Goal: Information Seeking & Learning: Get advice/opinions

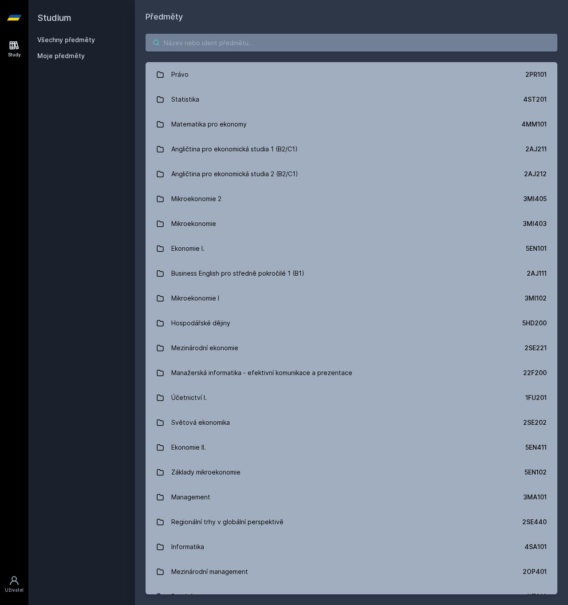
click at [202, 43] on input "search" at bounding box center [351, 43] width 412 height 18
paste input "4IZ233"
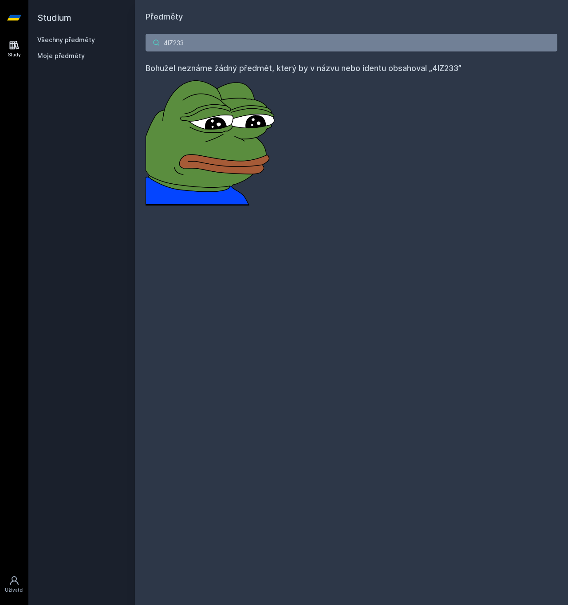
type input "4IZ233"
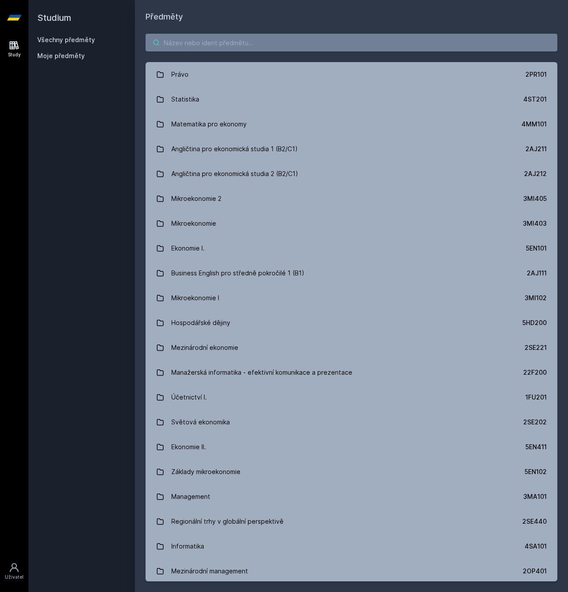
drag, startPoint x: 158, startPoint y: 48, endPoint x: 166, endPoint y: 47, distance: 7.6
click at [158, 48] on input "search" at bounding box center [351, 43] width 412 height 18
click at [166, 47] on input "search" at bounding box center [351, 43] width 412 height 18
click at [167, 47] on input "search" at bounding box center [351, 43] width 412 height 18
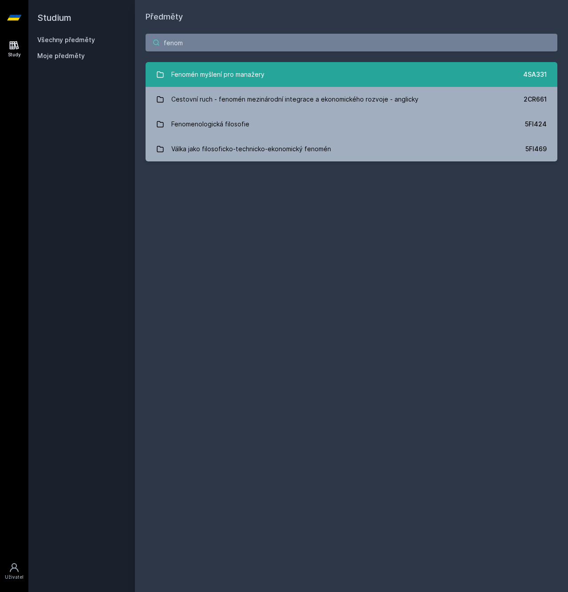
type input "fenom"
click at [207, 79] on div "Fenomén myšlení pro manažery" at bounding box center [217, 75] width 93 height 18
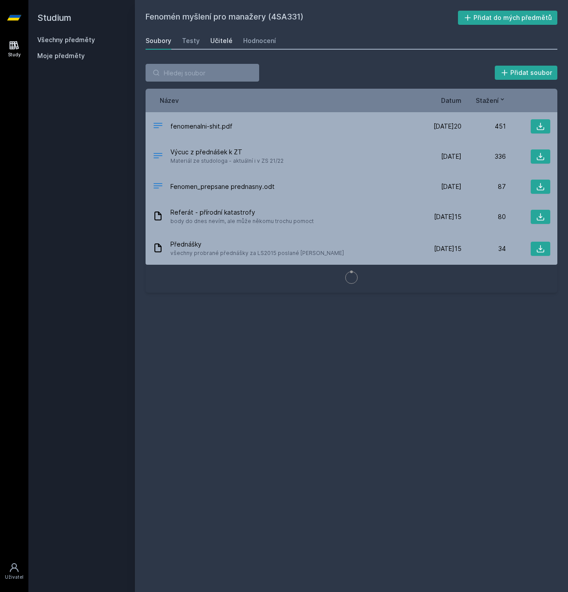
click at [219, 43] on div "Učitelé" at bounding box center [221, 40] width 22 height 9
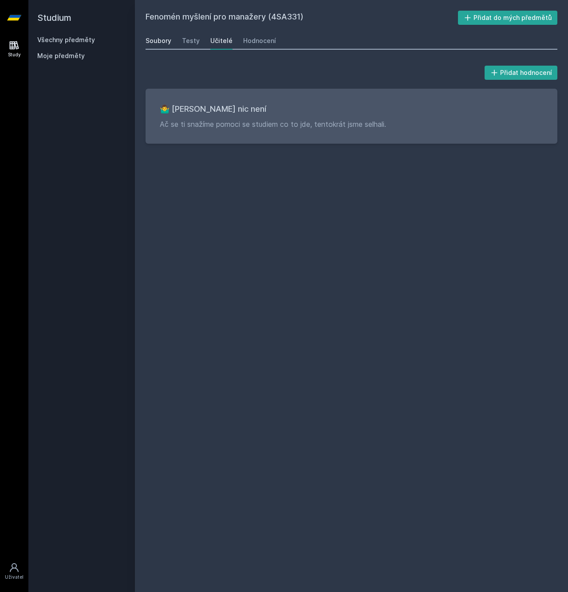
click at [168, 44] on div "Soubory Testy Učitelé Hodnocení" at bounding box center [351, 41] width 412 height 18
click at [168, 44] on div "Soubory" at bounding box center [158, 40] width 26 height 9
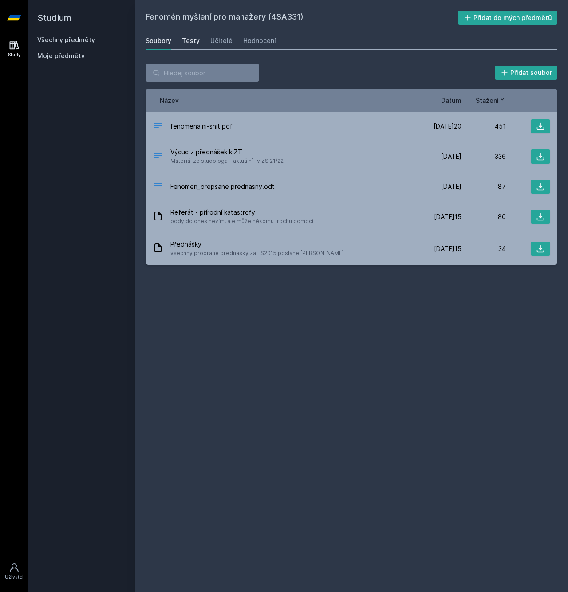
click at [186, 43] on div "Testy" at bounding box center [191, 40] width 18 height 9
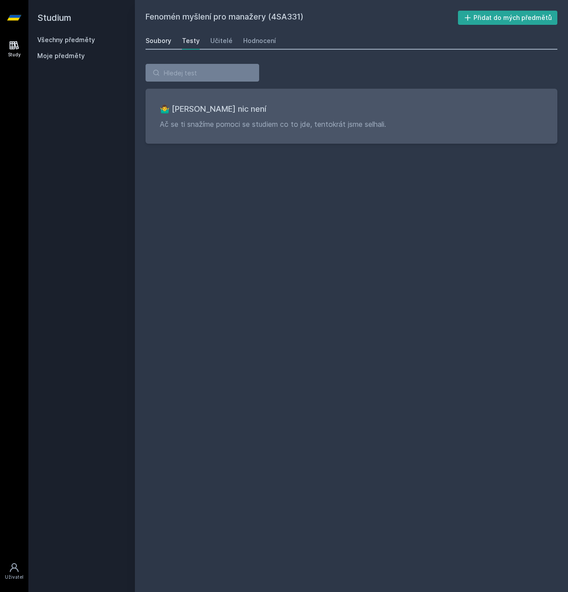
click at [157, 43] on div "Soubory" at bounding box center [158, 40] width 26 height 9
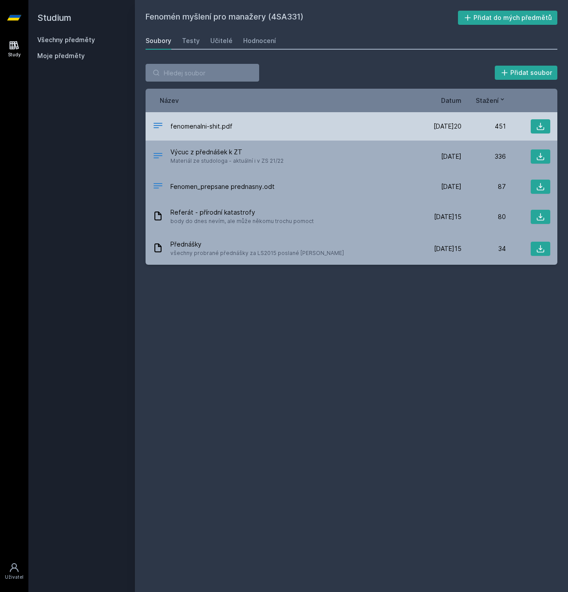
click at [211, 129] on span "fenomenalni-shit.pdf" at bounding box center [201, 126] width 62 height 9
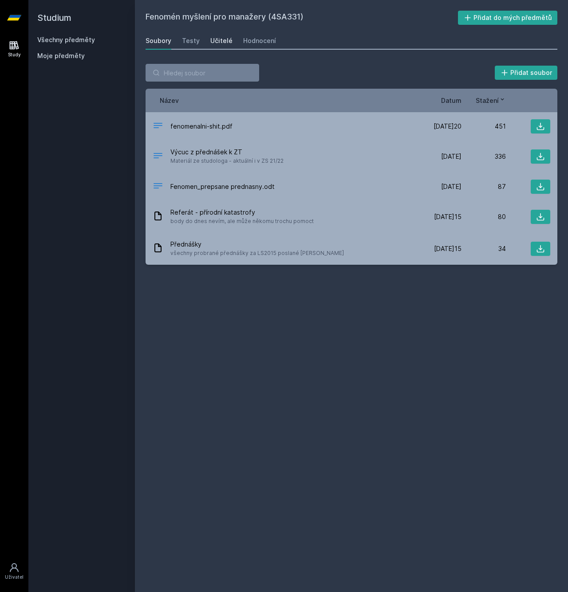
click at [211, 45] on div "Učitelé" at bounding box center [221, 40] width 22 height 9
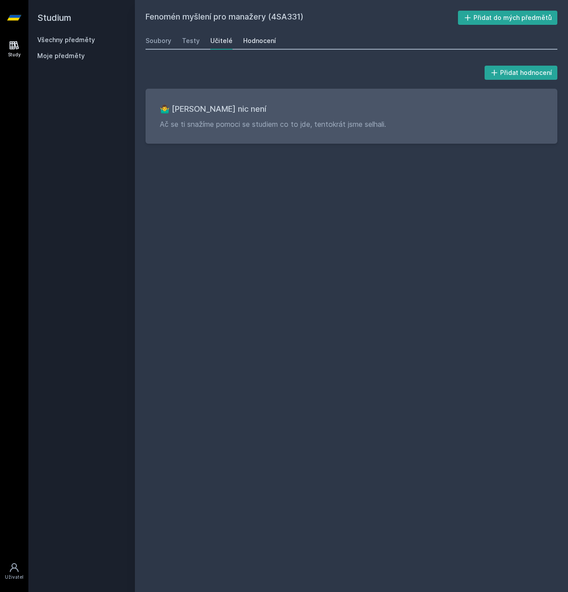
click at [245, 42] on div "Hodnocení" at bounding box center [259, 40] width 33 height 9
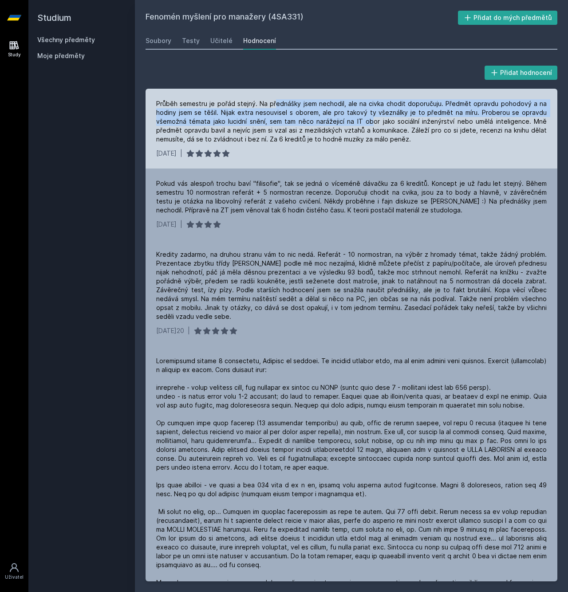
drag, startPoint x: 274, startPoint y: 108, endPoint x: 375, endPoint y: 117, distance: 101.6
click at [375, 117] on div "Průběh semestru je pořád stejný. Na přednášky jsem nechodil, ale na civka chodi…" at bounding box center [351, 121] width 390 height 44
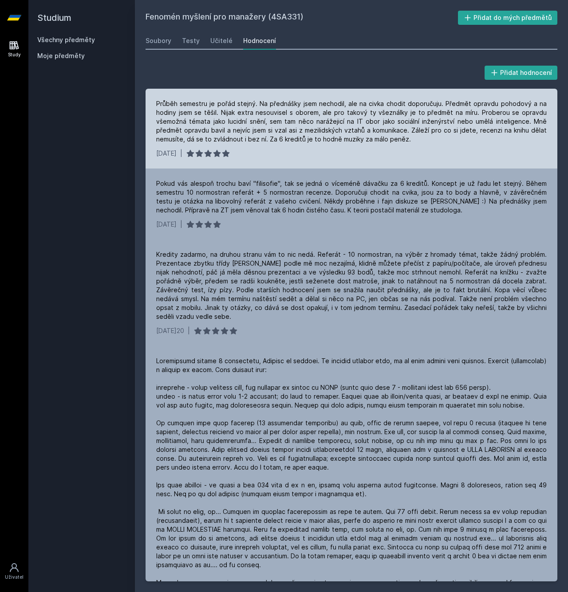
click at [398, 114] on div "Průběh semestru je pořád stejný. Na přednášky jsem nechodil, ale na civka chodi…" at bounding box center [351, 121] width 390 height 44
click at [373, 118] on div "Průběh semestru je pořád stejný. Na přednášky jsem nechodil, ale na civka chodi…" at bounding box center [351, 121] width 390 height 44
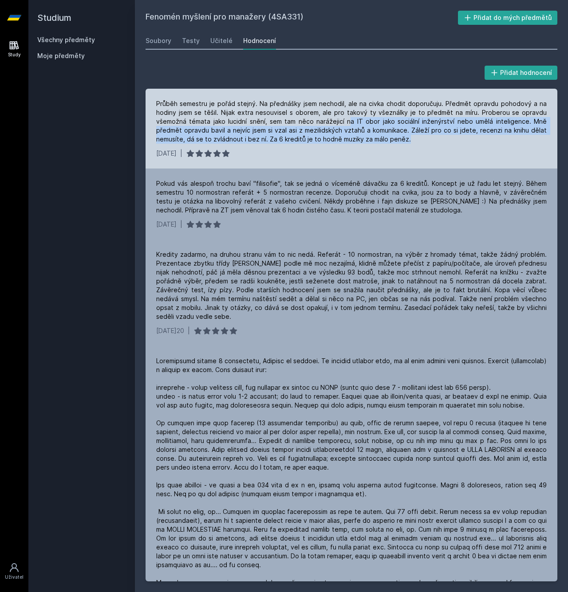
drag, startPoint x: 350, startPoint y: 120, endPoint x: 403, endPoint y: 143, distance: 58.2
click at [403, 143] on div "Průběh semestru je pořád stejný. Na přednášky jsem nechodil, ale na civka chodi…" at bounding box center [351, 121] width 390 height 44
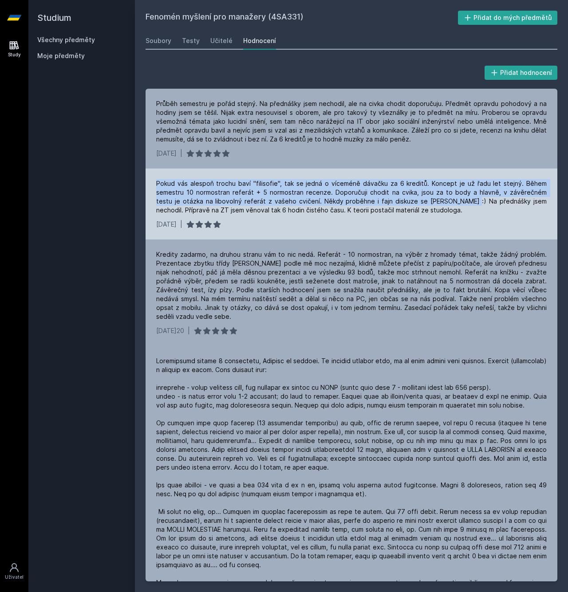
drag, startPoint x: 165, startPoint y: 184, endPoint x: 456, endPoint y: 204, distance: 291.7
click at [456, 204] on div "Pokud vás alespoň trochu baví "filisofie", tak se jedná o víceméně dávačku za 6…" at bounding box center [351, 204] width 412 height 71
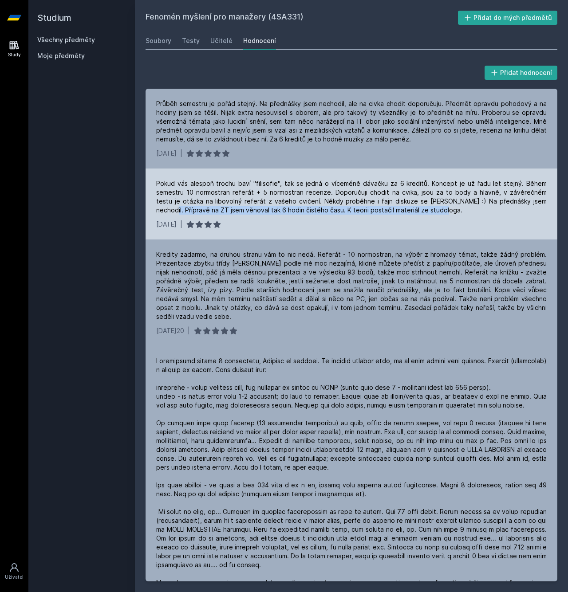
drag, startPoint x: 442, startPoint y: 211, endPoint x: 153, endPoint y: 205, distance: 288.4
click at [153, 205] on div "Pokud vás alespoň trochu baví "filisofie", tak se jedná o víceméně dávačku za 6…" at bounding box center [351, 204] width 412 height 71
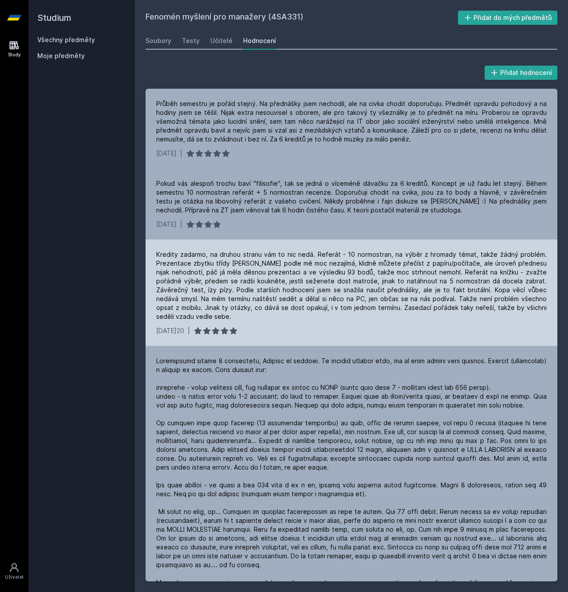
click at [178, 267] on div "Kredity zadarmo, na druhou stranu vám to nic nedá. Referát - 10 normostran, na …" at bounding box center [351, 285] width 390 height 71
drag, startPoint x: 154, startPoint y: 251, endPoint x: 163, endPoint y: 243, distance: 11.9
click at [157, 244] on div "Kredity zadarmo, na druhou stranu vám to nic nedá. Referát - 10 normostran, na …" at bounding box center [351, 293] width 412 height 106
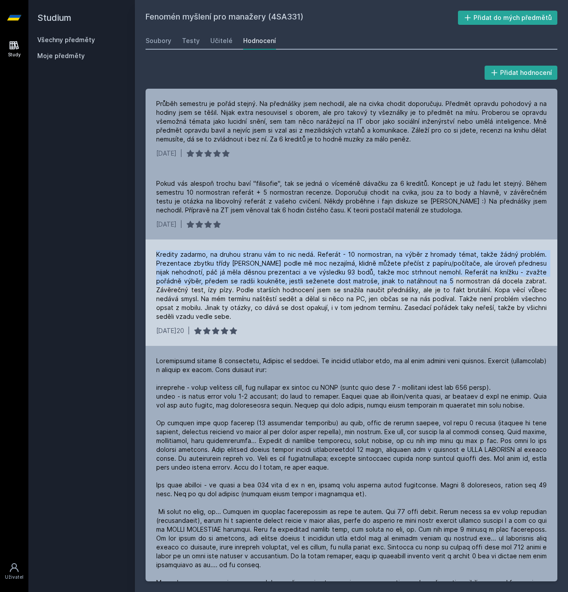
drag, startPoint x: 157, startPoint y: 250, endPoint x: 381, endPoint y: 257, distance: 223.7
click at [435, 276] on div "Kredity zadarmo, na druhou stranu vám to nic nedá. Referát - 10 normostran, na …" at bounding box center [351, 293] width 412 height 106
click at [381, 257] on div "Kredity zadarmo, na druhou stranu vám to nic nedá. Referát - 10 normostran, na …" at bounding box center [351, 285] width 390 height 71
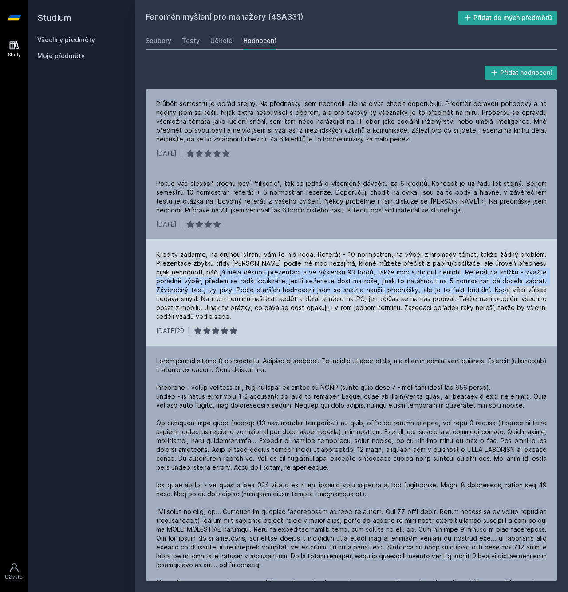
drag, startPoint x: 219, startPoint y: 271, endPoint x: 391, endPoint y: 279, distance: 172.8
click at [457, 287] on div "Kredity zadarmo, na druhou stranu vám to nic nedá. Referát - 10 normostran, na …" at bounding box center [351, 285] width 390 height 71
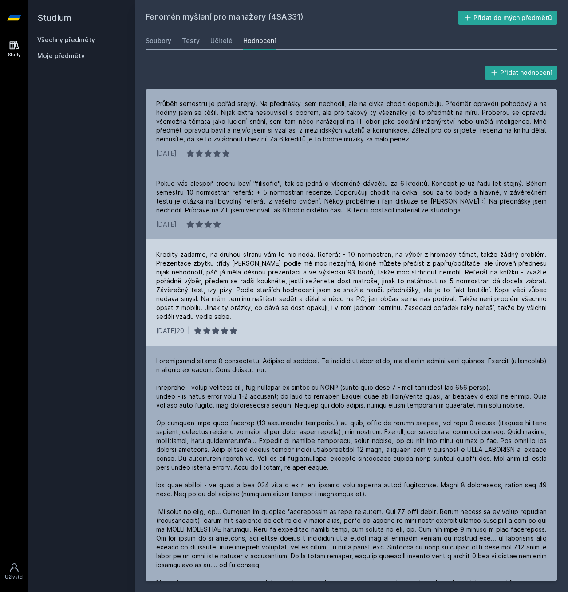
click at [312, 280] on div "Kredity zadarmo, na druhou stranu vám to nic nedá. Referát - 10 normostran, na …" at bounding box center [351, 285] width 390 height 71
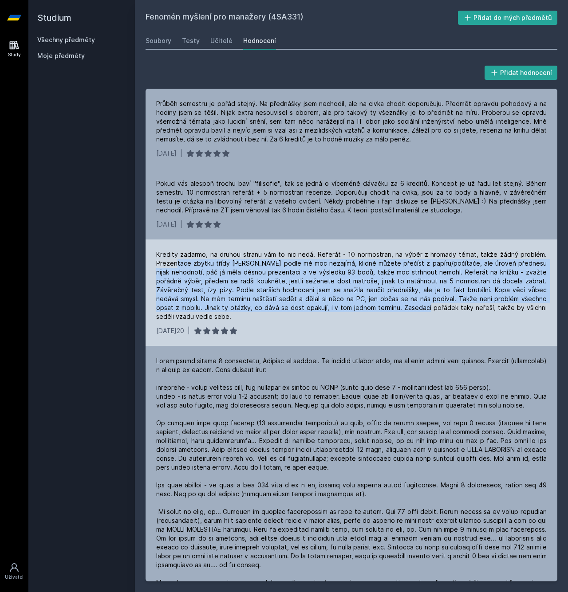
drag, startPoint x: 226, startPoint y: 267, endPoint x: 373, endPoint y: 306, distance: 152.7
click at [373, 306] on div "Kredity zadarmo, na druhou stranu vám to nic nedá. Referát - 10 normostran, na …" at bounding box center [351, 285] width 390 height 71
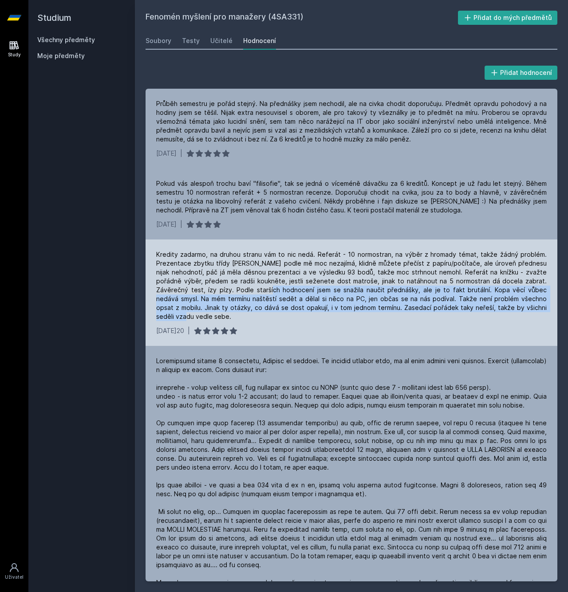
drag, startPoint x: 249, startPoint y: 288, endPoint x: 514, endPoint y: 306, distance: 265.4
click at [514, 306] on div "Kredity zadarmo, na druhou stranu vám to nic nedá. Referát - 10 normostran, na …" at bounding box center [351, 285] width 390 height 71
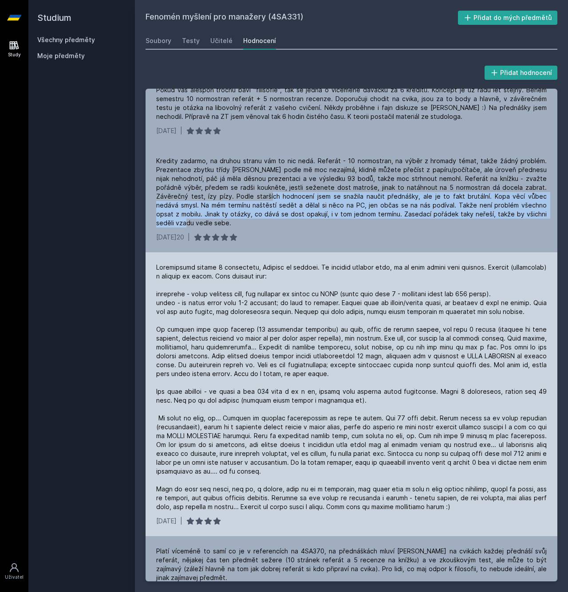
scroll to position [94, 0]
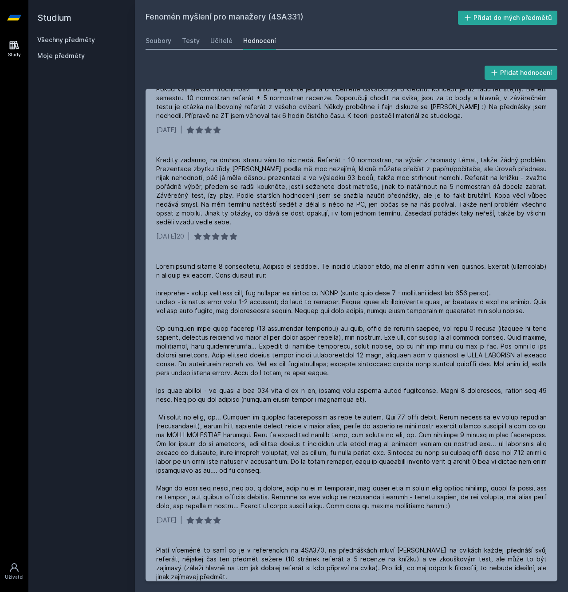
click at [76, 48] on div "Všechny předměty Moje předměty" at bounding box center [81, 49] width 89 height 28
click at [81, 38] on link "Všechny předměty" at bounding box center [66, 40] width 58 height 8
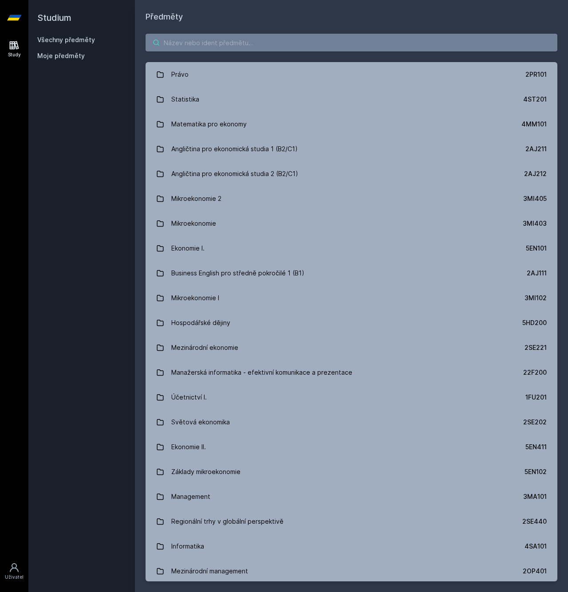
click at [206, 47] on input "search" at bounding box center [351, 43] width 412 height 18
paste input "4IZ260"
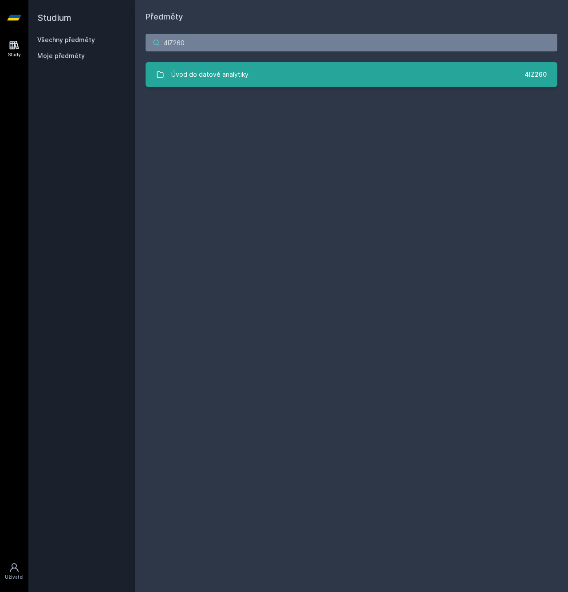
type input "4IZ260"
click at [219, 66] on div "Úvod do datové analytiky" at bounding box center [209, 75] width 77 height 18
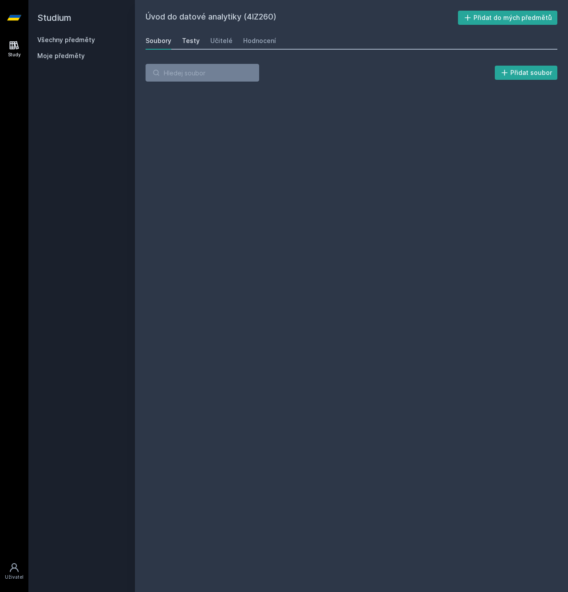
click at [195, 37] on div "Testy" at bounding box center [191, 40] width 18 height 9
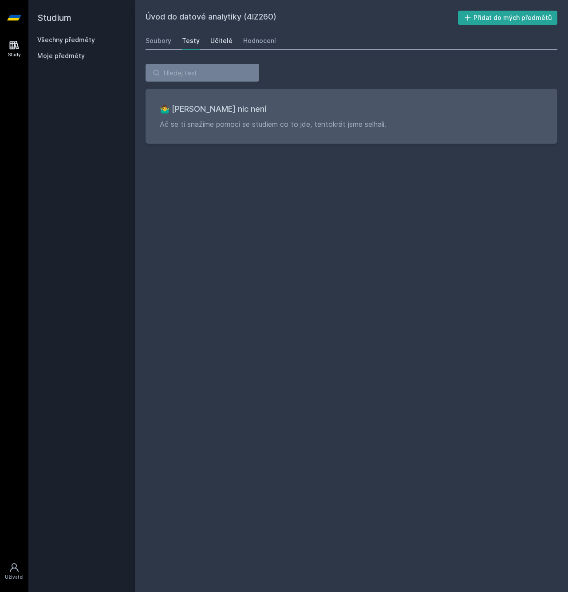
click at [225, 40] on div "Učitelé" at bounding box center [221, 40] width 22 height 9
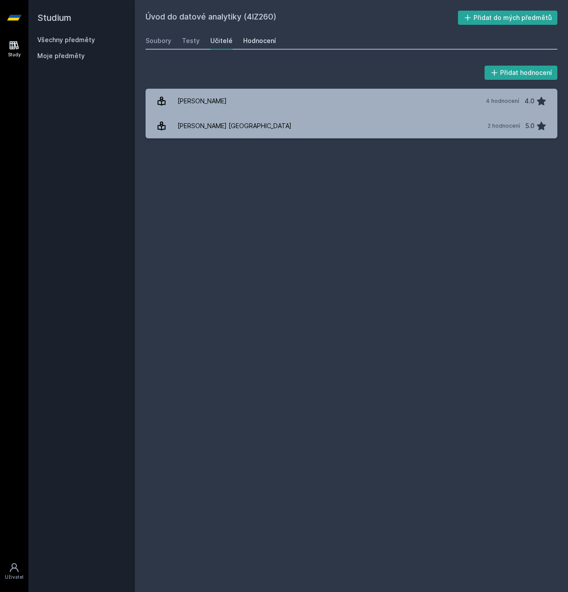
click at [259, 40] on div "Hodnocení" at bounding box center [259, 40] width 33 height 9
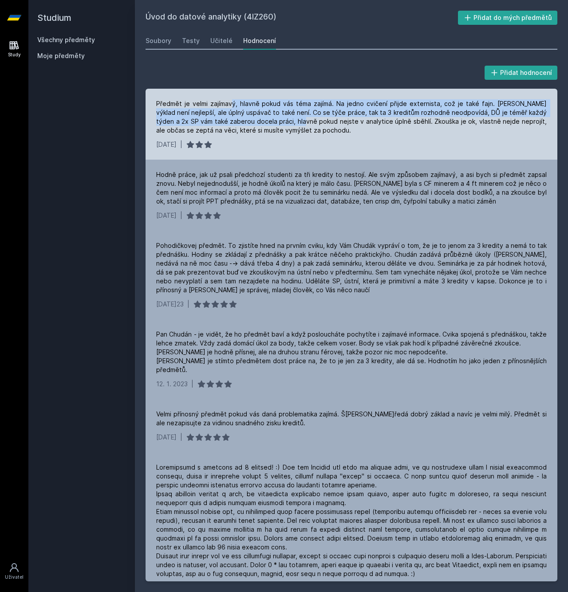
drag, startPoint x: 233, startPoint y: 106, endPoint x: 287, endPoint y: 122, distance: 56.0
click at [287, 122] on div "Předmět je velmi zajímavý, hlavně pokud vás téma zajímá. Na jedno cvičení přijd…" at bounding box center [351, 116] width 390 height 35
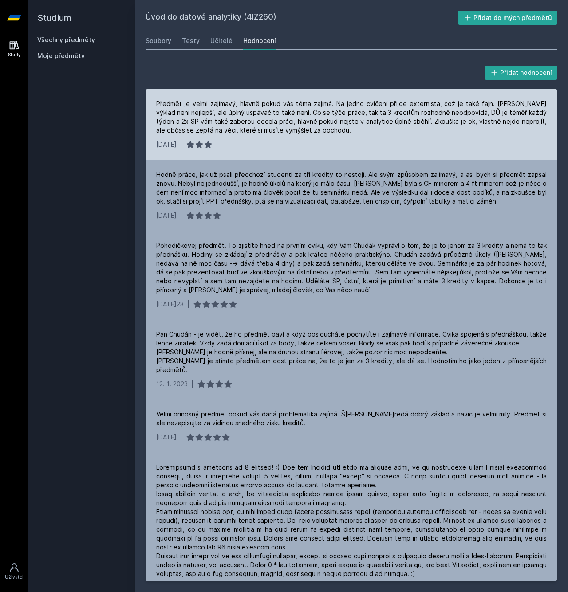
click at [294, 102] on div "Předmět je velmi zajímavý, hlavně pokud vás téma zajímá. Na jedno cvičení přijd…" at bounding box center [351, 116] width 390 height 35
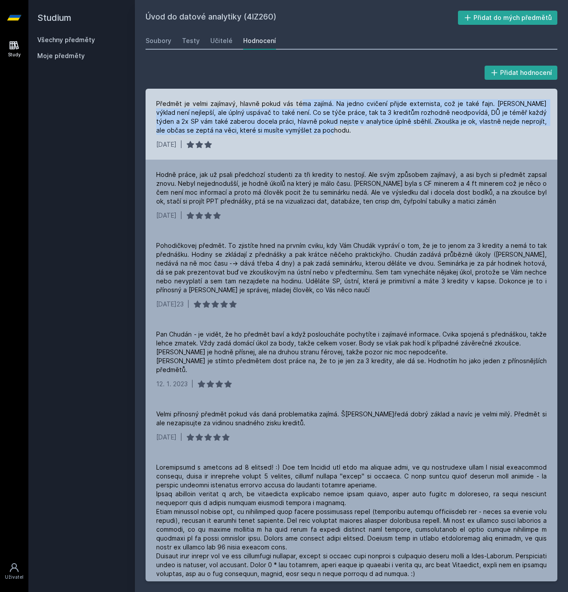
drag, startPoint x: 321, startPoint y: 106, endPoint x: 366, endPoint y: 132, distance: 51.5
click at [366, 132] on div "Předmět je velmi zajímavý, hlavně pokud vás téma zajímá. Na jedno cvičení přijd…" at bounding box center [351, 116] width 390 height 35
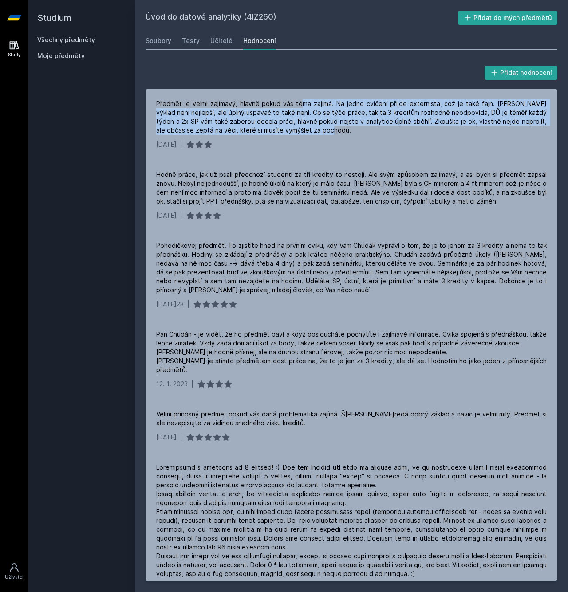
click at [85, 39] on link "Všechny předměty" at bounding box center [66, 40] width 58 height 8
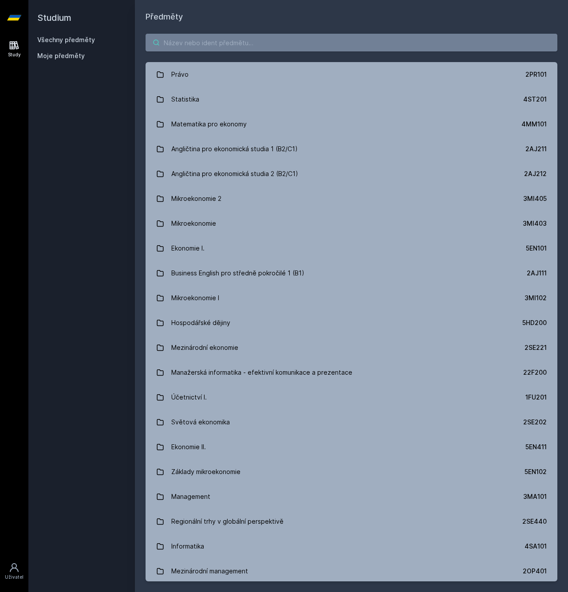
drag, startPoint x: 260, startPoint y: 38, endPoint x: 243, endPoint y: 47, distance: 19.6
click at [260, 38] on input "search" at bounding box center [351, 43] width 412 height 18
paste input "5FI112"
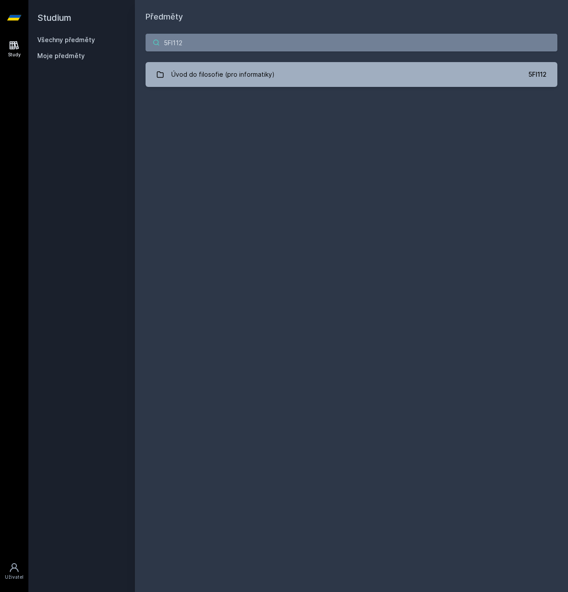
type input "5FI112"
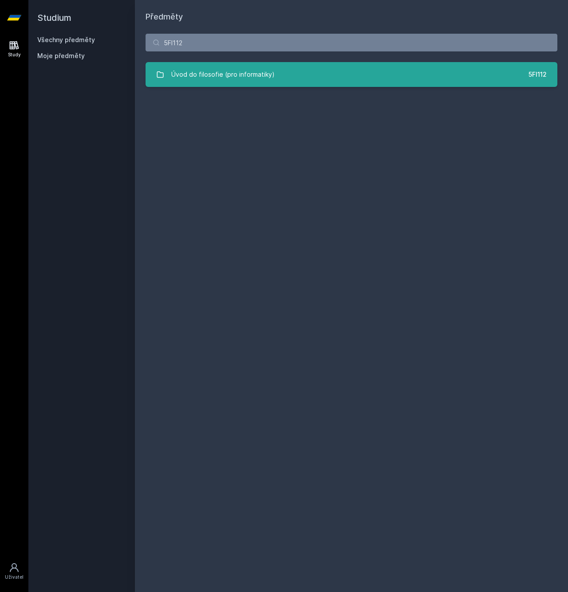
click at [239, 67] on div "Úvod do filosofie (pro informatiky)" at bounding box center [222, 75] width 103 height 18
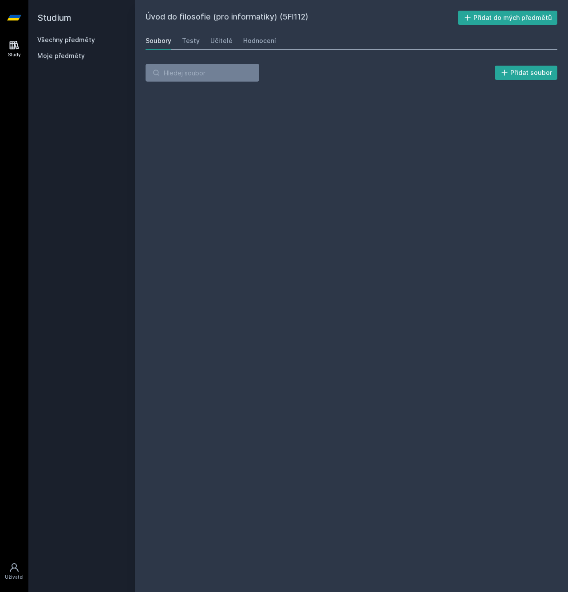
click at [217, 51] on div "Úvod do filosofie (pro informatiky) (5FI112) Přidat do mých předmětů [GEOGRAPHI…" at bounding box center [351, 296] width 412 height 571
click at [206, 43] on div "Soubory Testy Učitelé Hodnocení" at bounding box center [351, 41] width 412 height 18
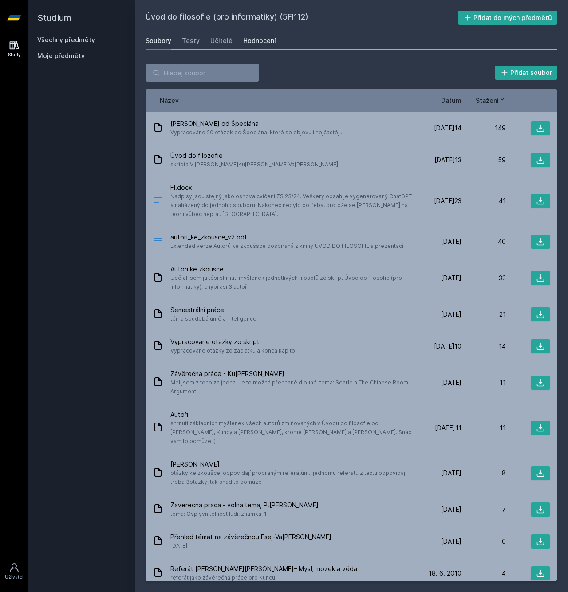
click at [252, 40] on div "Hodnocení" at bounding box center [259, 40] width 33 height 9
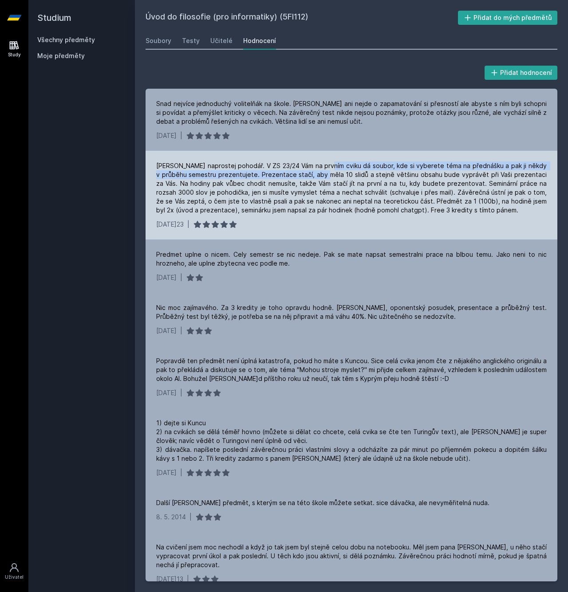
drag, startPoint x: 332, startPoint y: 167, endPoint x: 311, endPoint y: 172, distance: 21.5
click at [313, 172] on div "[PERSON_NAME] naprostej pohodář. V ZS 23/24 Vám na prvním cviku dá soubor, kde …" at bounding box center [351, 187] width 390 height 53
click at [283, 173] on div "[PERSON_NAME] naprostej pohodář. V ZS 23/24 Vám na prvním cviku dá soubor, kde …" at bounding box center [351, 187] width 390 height 53
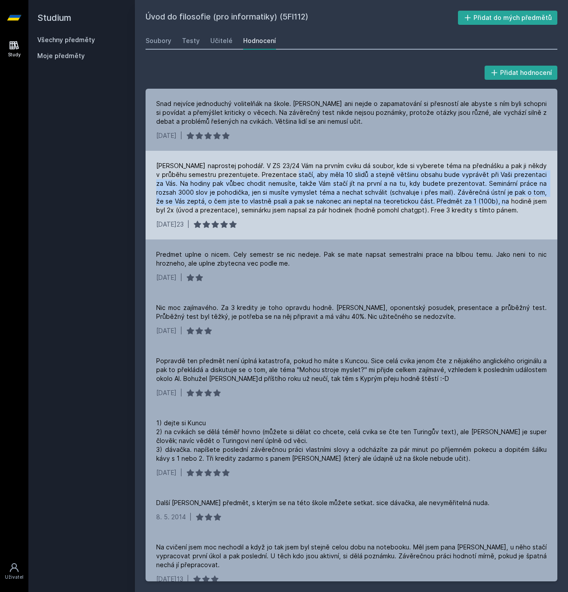
drag, startPoint x: 283, startPoint y: 173, endPoint x: 474, endPoint y: 198, distance: 192.8
click at [474, 198] on div "[PERSON_NAME] naprostej pohodář. V ZS 23/24 Vám na prvním cviku dá soubor, kde …" at bounding box center [351, 187] width 390 height 53
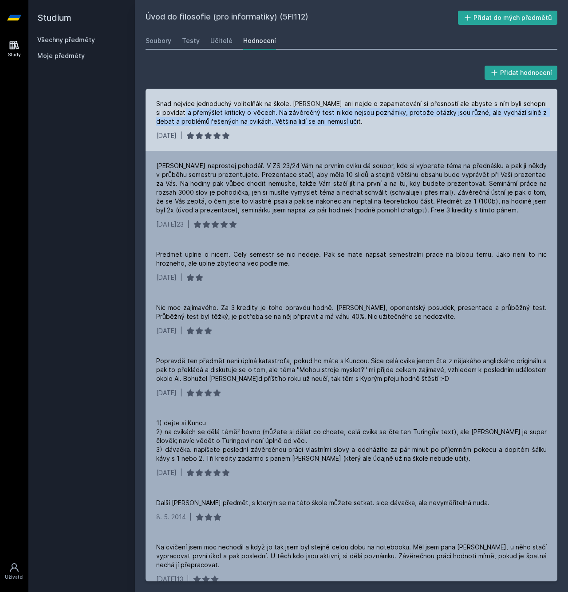
drag, startPoint x: 187, startPoint y: 116, endPoint x: 360, endPoint y: 127, distance: 173.4
click at [360, 127] on div "Snad nejvíce jednoduchý volitelňák na škole. [PERSON_NAME] ani nejde o zapamato…" at bounding box center [351, 120] width 412 height 62
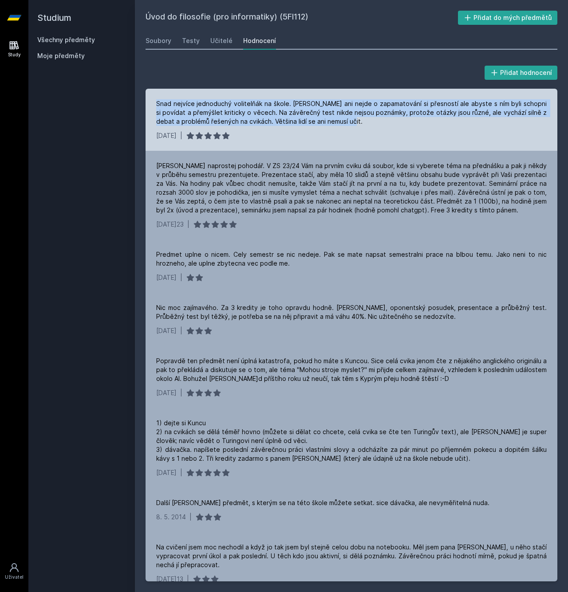
drag, startPoint x: 360, startPoint y: 127, endPoint x: 148, endPoint y: 99, distance: 213.8
click at [148, 99] on div "Snad nejvíce jednoduchý volitelňák na škole. [PERSON_NAME] ani nejde o zapamato…" at bounding box center [351, 120] width 412 height 62
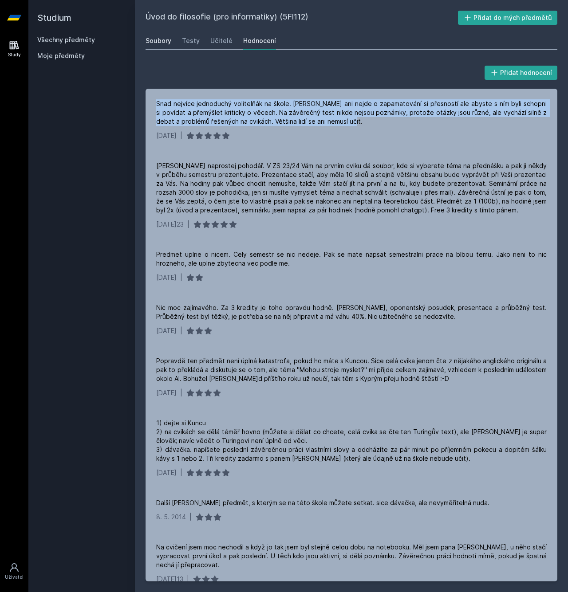
click at [160, 39] on div "Soubory" at bounding box center [158, 40] width 26 height 9
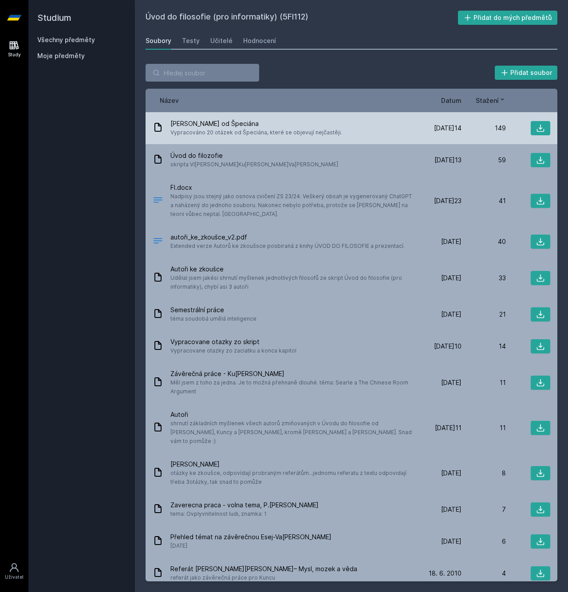
click at [211, 125] on span "[PERSON_NAME] od Špeciána" at bounding box center [256, 123] width 172 height 9
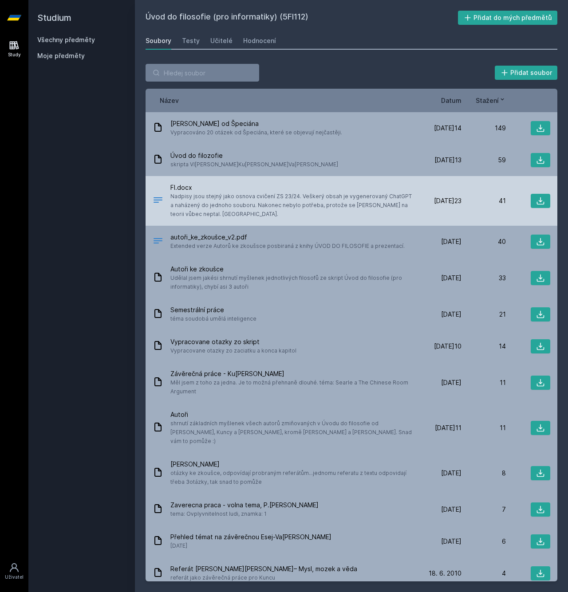
click at [187, 191] on span "FI.docx" at bounding box center [291, 187] width 243 height 9
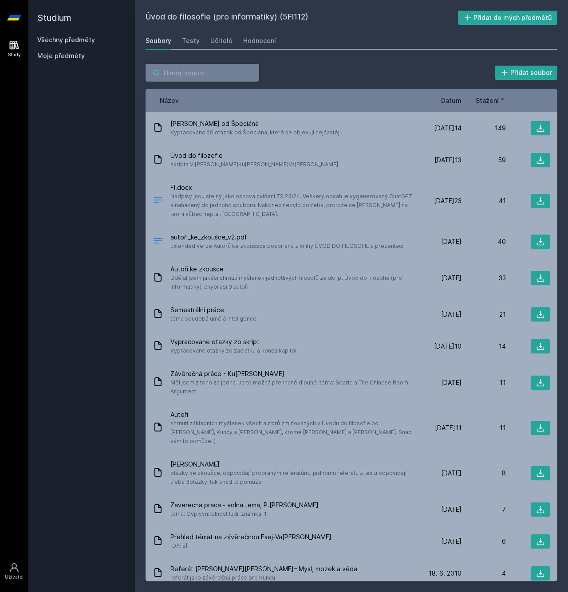
click at [218, 76] on input "search" at bounding box center [202, 73] width 114 height 18
paste input "4IT336"
type input "4IT336"
paste input "4SA220"
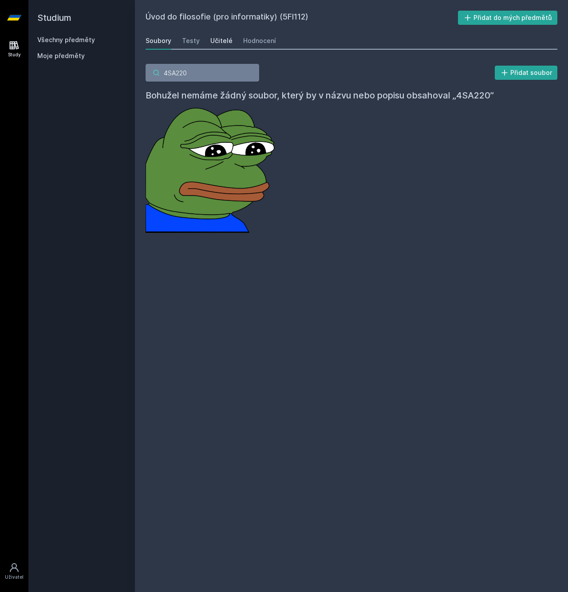
type input "4SA220"
click at [217, 43] on div "Učitelé" at bounding box center [221, 40] width 22 height 9
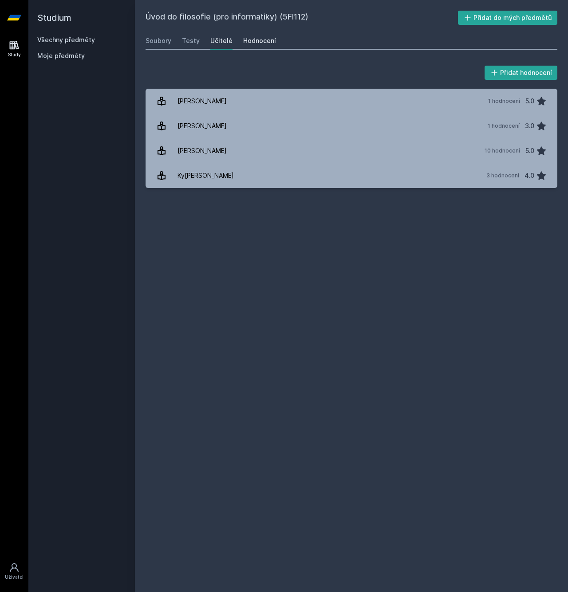
click at [253, 38] on div "Hodnocení" at bounding box center [259, 40] width 33 height 9
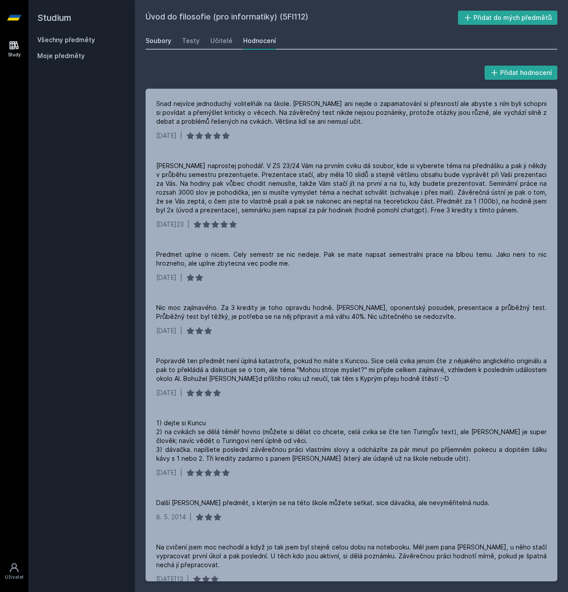
click at [170, 40] on div "Soubory" at bounding box center [158, 40] width 26 height 9
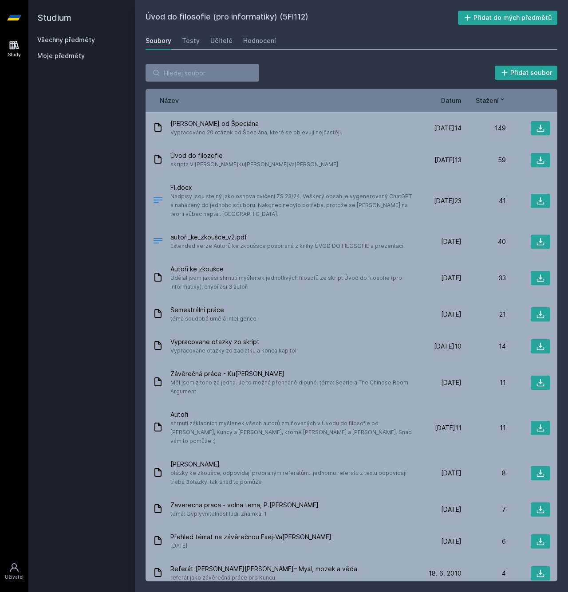
click at [85, 37] on link "Všechny předměty" at bounding box center [66, 40] width 58 height 8
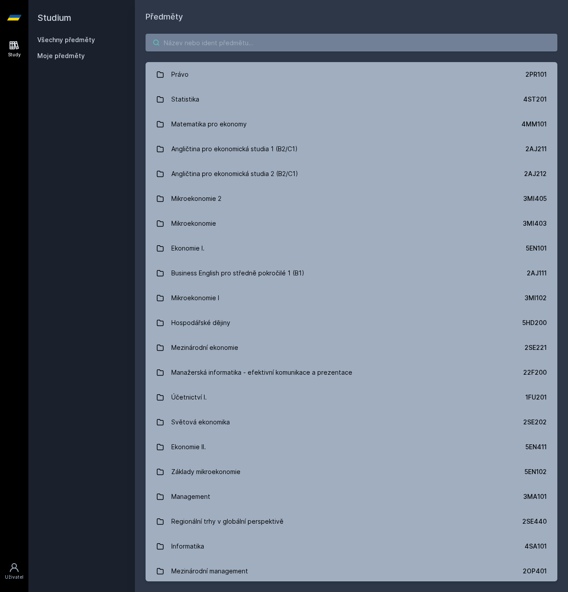
click at [220, 51] on input "search" at bounding box center [351, 43] width 412 height 18
paste input "4SA220"
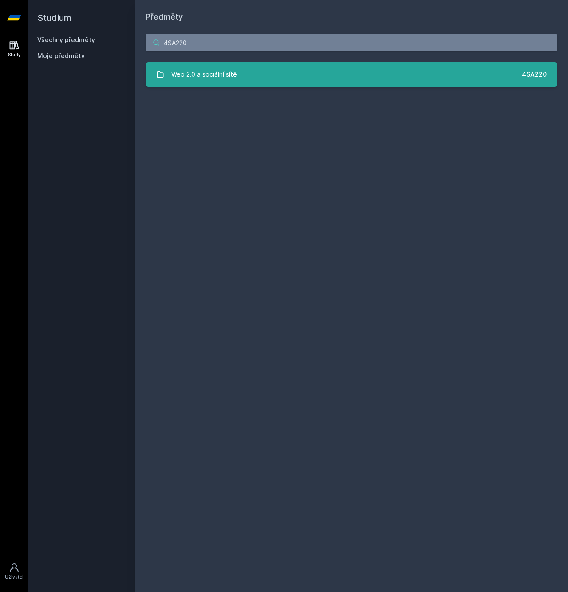
type input "4SA220"
click at [198, 78] on div "Web 2.0 a sociální sítě" at bounding box center [204, 75] width 66 height 18
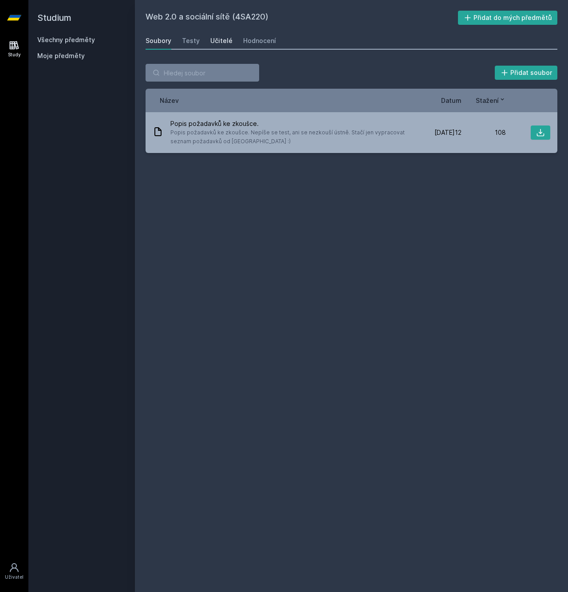
click at [219, 41] on div "Učitelé" at bounding box center [221, 40] width 22 height 9
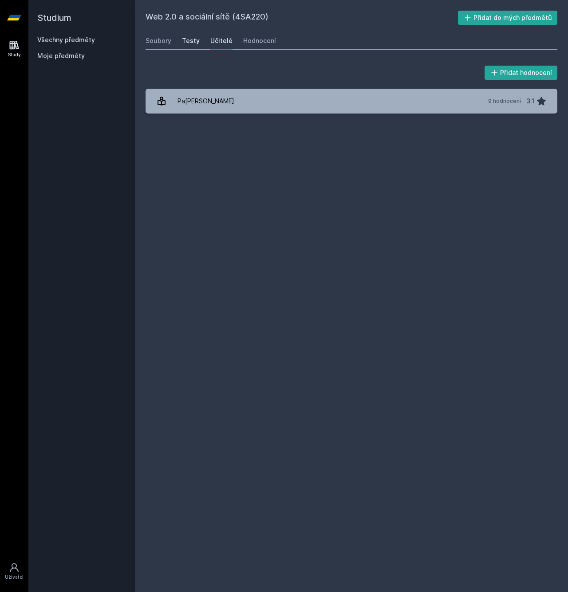
click at [196, 43] on div "Testy" at bounding box center [191, 40] width 18 height 9
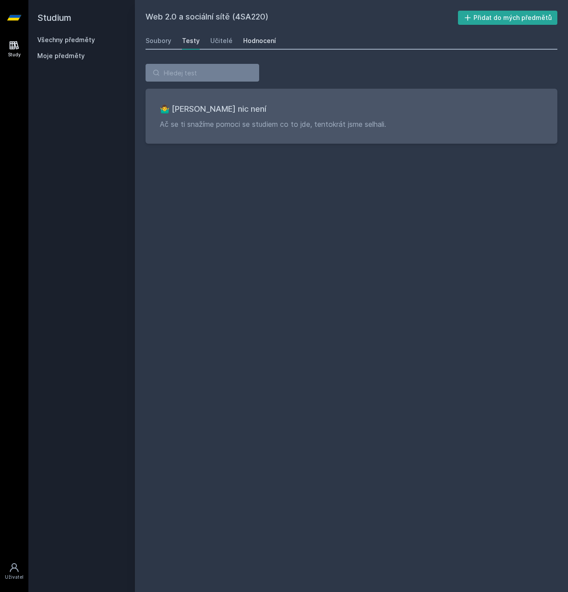
click at [246, 32] on div "Soubory Testy Učitelé Hodnocení" at bounding box center [351, 41] width 412 height 18
click at [252, 35] on link "Hodnocení" at bounding box center [259, 41] width 33 height 18
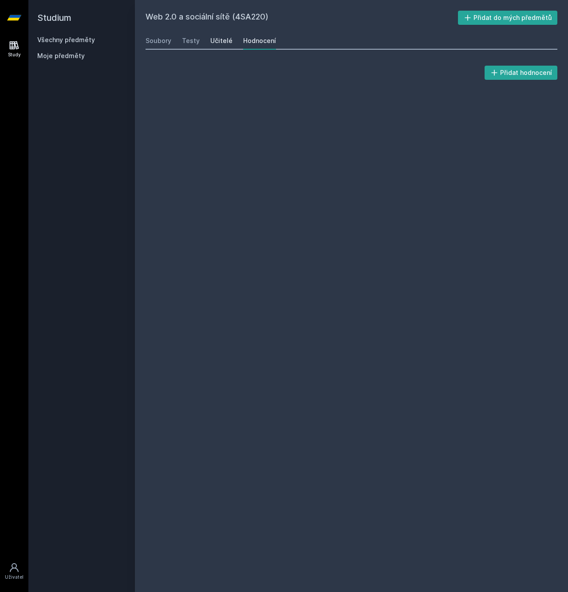
click at [216, 43] on div "Učitelé" at bounding box center [221, 40] width 22 height 9
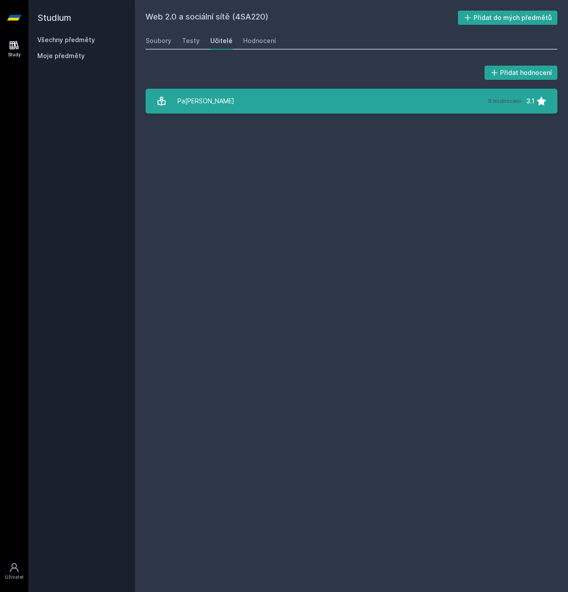
click at [238, 90] on link "Pa[PERSON_NAME] 9 hodnocení 3.1" at bounding box center [351, 101] width 412 height 25
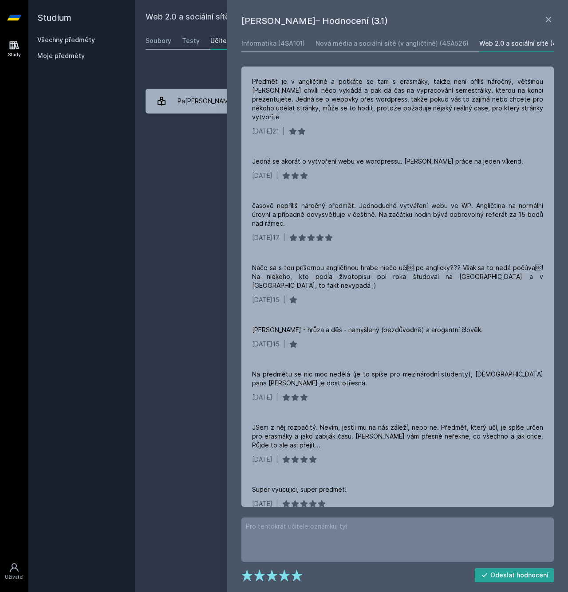
click at [212, 66] on div "Přidat hodnocení" at bounding box center [351, 73] width 412 height 18
click at [556, 16] on div "[PERSON_NAME] – Hodnocení (3.1) Informatika (4SA101) Nová média a sociální sítě…" at bounding box center [397, 296] width 341 height 592
click at [553, 18] on div "[PERSON_NAME] – Hodnocení (3.1) Informatika (4SA101) Nová média a sociální sítě…" at bounding box center [397, 296] width 341 height 592
click at [545, 20] on icon at bounding box center [548, 19] width 11 height 11
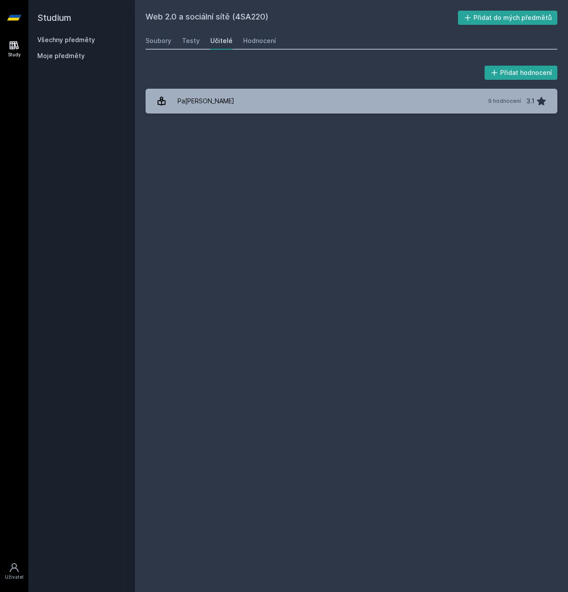
click at [94, 40] on div "Všechny předměty" at bounding box center [81, 39] width 89 height 9
click at [91, 41] on link "Všechny předměty" at bounding box center [66, 40] width 58 height 8
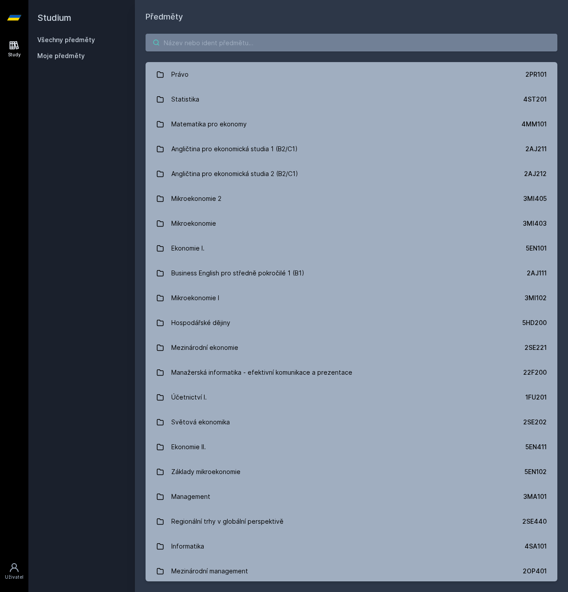
click at [248, 42] on input "search" at bounding box center [351, 43] width 412 height 18
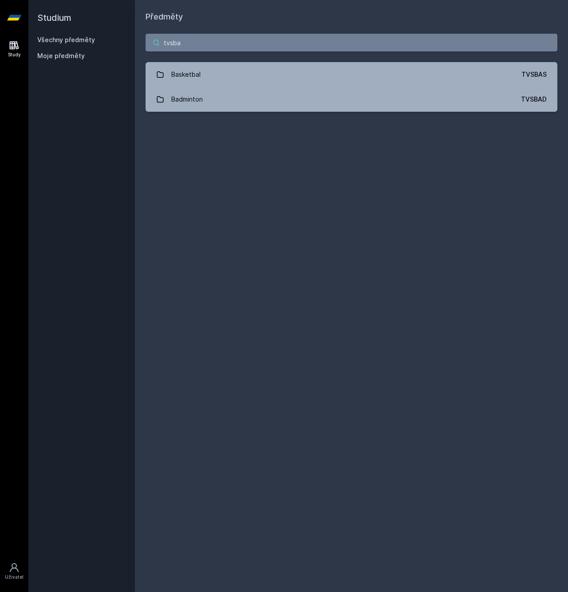
type input "tvfsba"
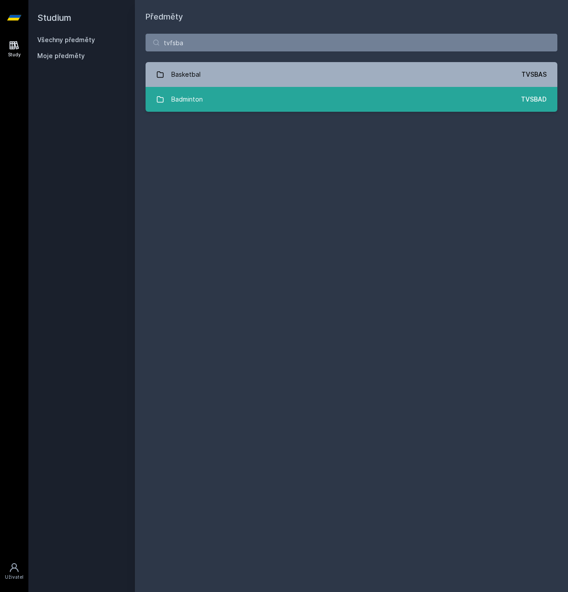
drag, startPoint x: 248, startPoint y: 42, endPoint x: 250, endPoint y: 100, distance: 57.7
click at [250, 100] on link "Badminton TVSBAD" at bounding box center [351, 99] width 412 height 25
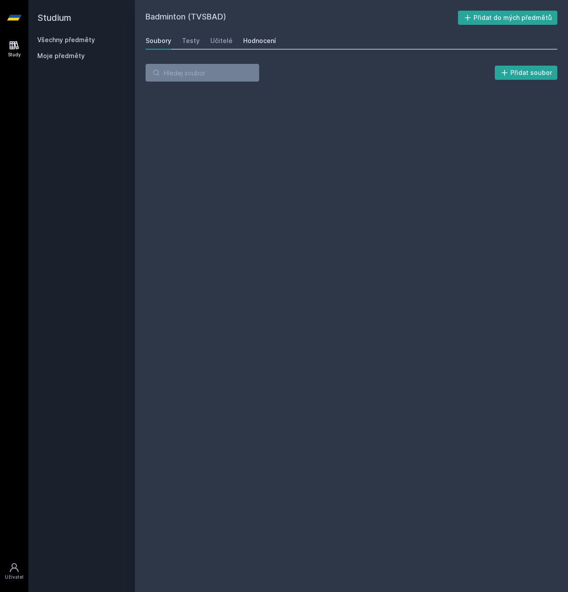
click at [243, 39] on div "Hodnocení" at bounding box center [259, 40] width 33 height 9
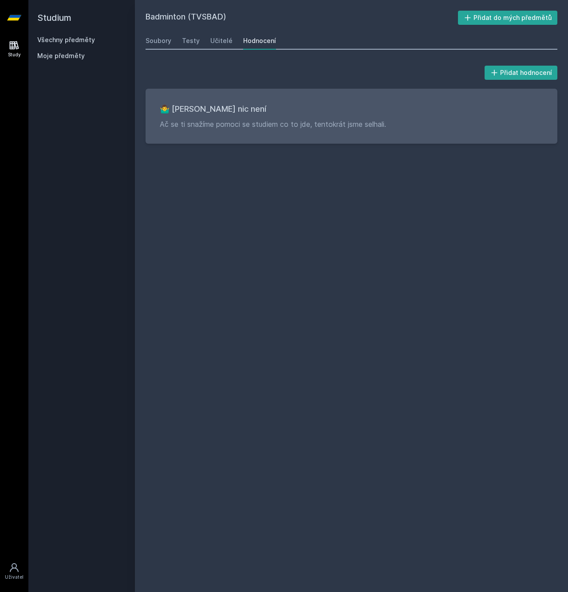
click at [229, 41] on div "Soubory Testy Učitelé Hodnocení" at bounding box center [351, 41] width 412 height 18
click at [222, 42] on div "Učitelé" at bounding box center [221, 40] width 22 height 9
click at [222, 43] on div "Učitelé" at bounding box center [221, 40] width 22 height 9
click at [51, 39] on link "Všechny předměty" at bounding box center [66, 40] width 58 height 8
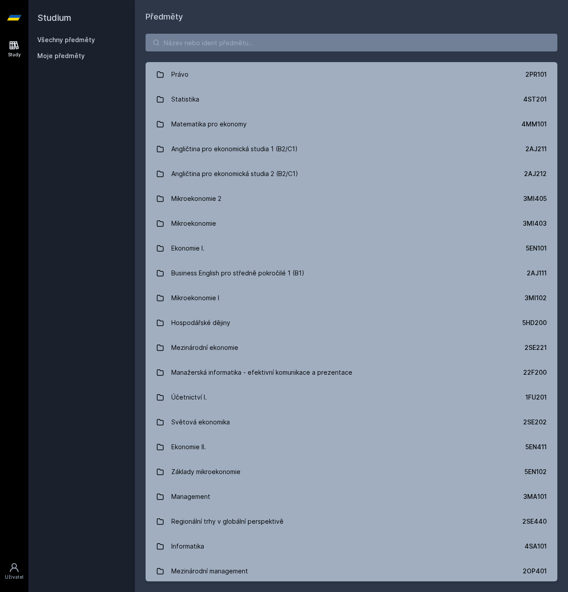
click at [52, 226] on div "Studium Všechny předměty Moje předměty" at bounding box center [81, 296] width 106 height 592
click at [244, 41] on input "search" at bounding box center [351, 43] width 412 height 18
paste input "4IT114"
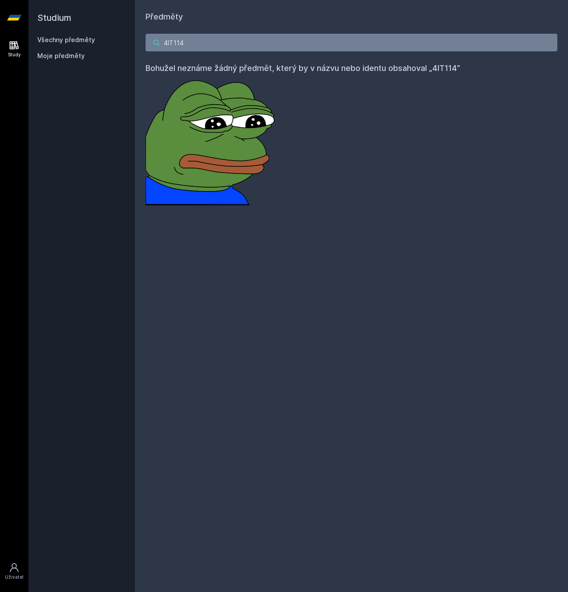
type input "4IT114"
type input "prototypo"
click at [258, 39] on input "prototypo" at bounding box center [351, 43] width 412 height 18
paste input "44F102"
type input "44F102"
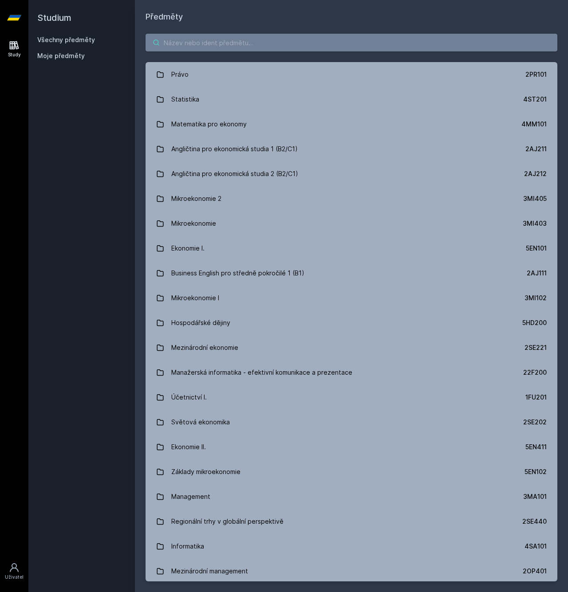
paste input "4IZ268"
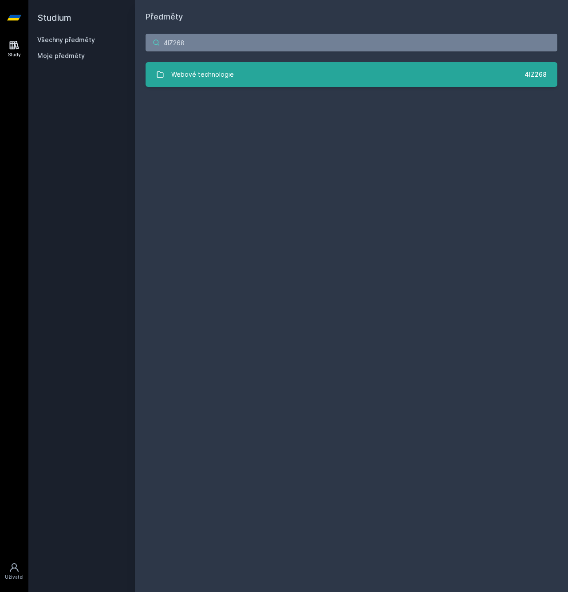
type input "4IZ268"
click at [247, 63] on link "Webové technologie 4IZ268" at bounding box center [351, 74] width 412 height 25
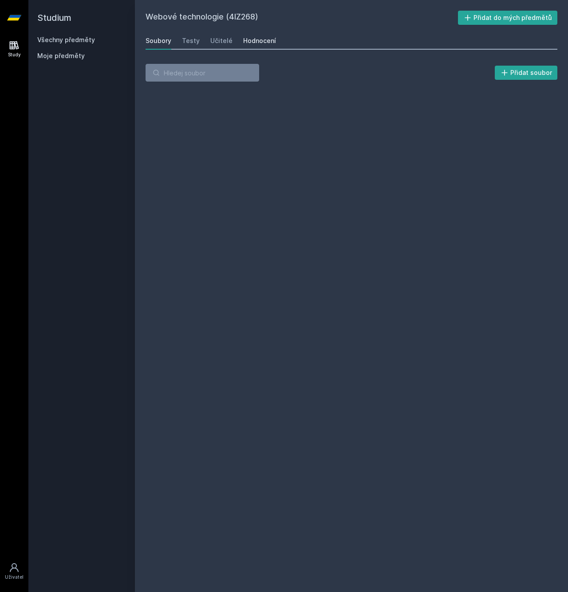
click at [267, 41] on div "Hodnocení" at bounding box center [259, 40] width 33 height 9
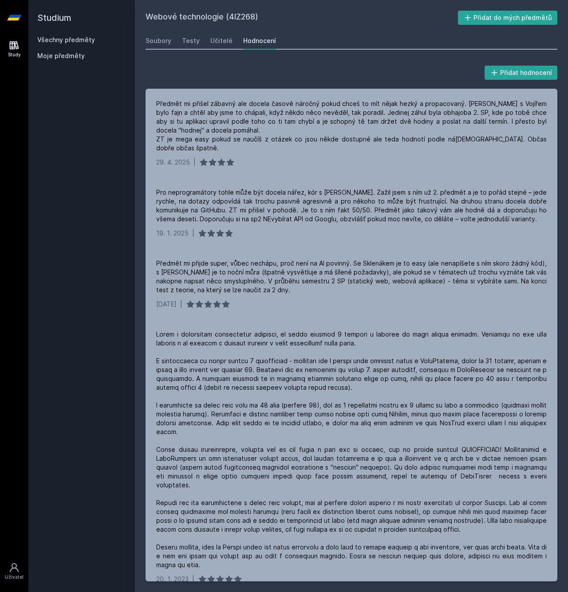
click at [81, 37] on link "Všechny předměty" at bounding box center [66, 40] width 58 height 8
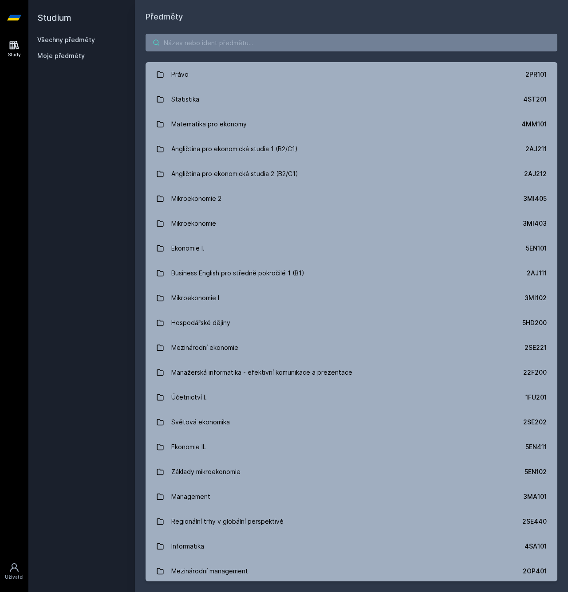
click at [256, 45] on input "search" at bounding box center [351, 43] width 412 height 18
paste input "4IZ278"
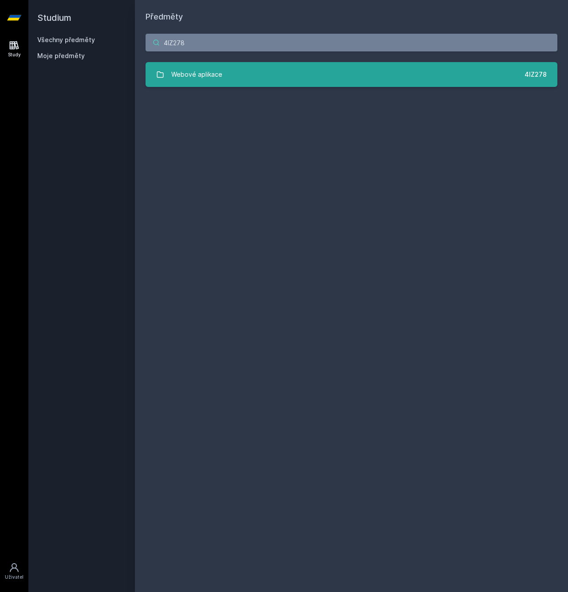
type input "4IZ278"
click at [238, 67] on link "Webové aplikace 4IZ278" at bounding box center [351, 74] width 412 height 25
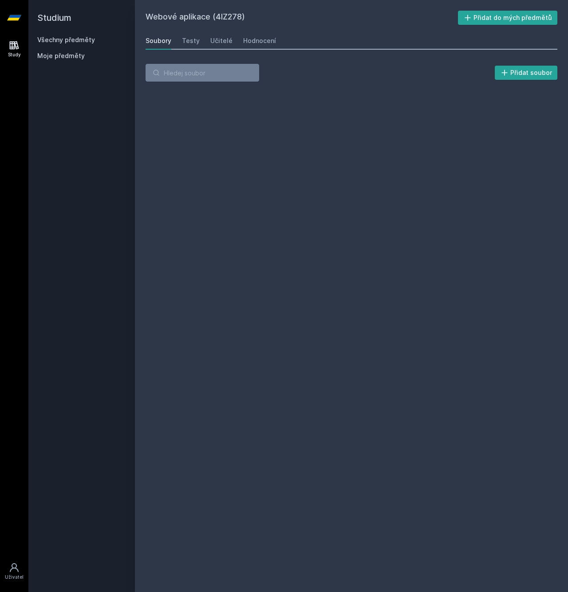
click at [301, 35] on div "Soubory Testy Učitelé Hodnocení" at bounding box center [351, 41] width 412 height 18
click at [225, 37] on link "Učitelé" at bounding box center [221, 41] width 22 height 18
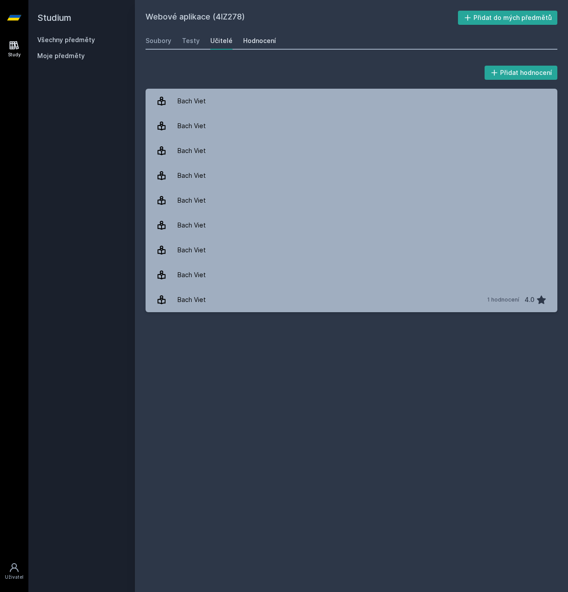
click at [243, 38] on div "Hodnocení" at bounding box center [259, 40] width 33 height 9
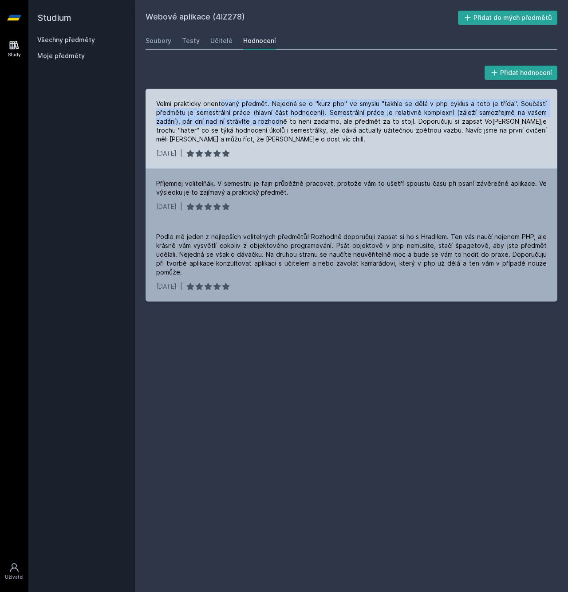
drag, startPoint x: 228, startPoint y: 103, endPoint x: 276, endPoint y: 120, distance: 51.1
click at [276, 120] on div "Velmi prakticky orientovaný předmět. Nejedná se o "kurz php" ve smyslu "takhle …" at bounding box center [351, 121] width 390 height 44
click at [269, 119] on div "Velmi prakticky orientovaný předmět. Nejedná se o "kurz php" ve smyslu "takhle …" at bounding box center [351, 121] width 390 height 44
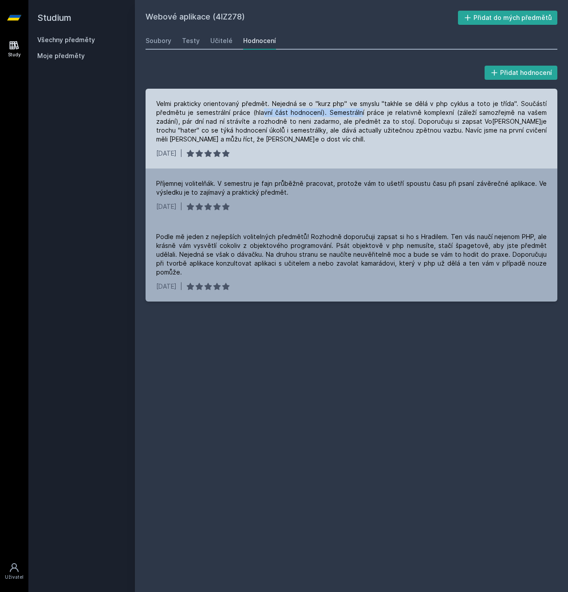
drag, startPoint x: 265, startPoint y: 111, endPoint x: 362, endPoint y: 111, distance: 96.3
click at [362, 111] on div "Velmi prakticky orientovaný předmět. Nejedná se o "kurz php" ve smyslu "takhle …" at bounding box center [351, 121] width 390 height 44
click at [359, 113] on div "Velmi prakticky orientovaný předmět. Nejedná se o "kurz php" ve smyslu "takhle …" at bounding box center [351, 121] width 390 height 44
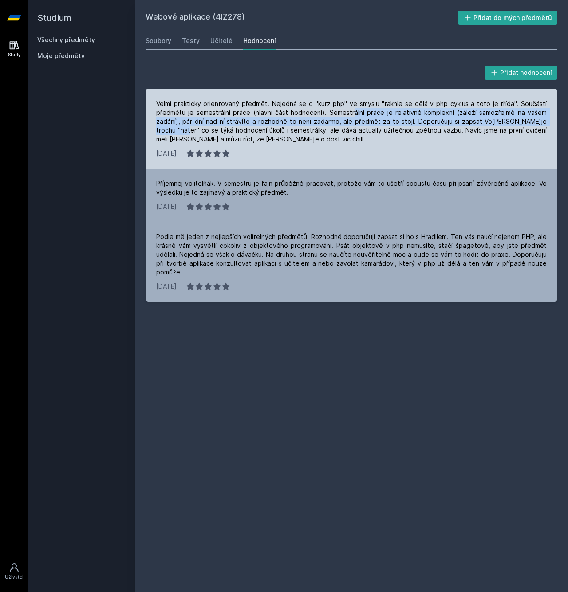
drag, startPoint x: 354, startPoint y: 113, endPoint x: 162, endPoint y: 136, distance: 193.5
click at [157, 129] on div "Velmi prakticky orientovaný předmět. Nejedná se o "kurz php" ve smyslu "takhle …" at bounding box center [351, 121] width 390 height 44
click at [150, 122] on div "Velmi prakticky orientovaný předmět. Nejedná se o "kurz php" ve smyslu "takhle …" at bounding box center [351, 129] width 412 height 80
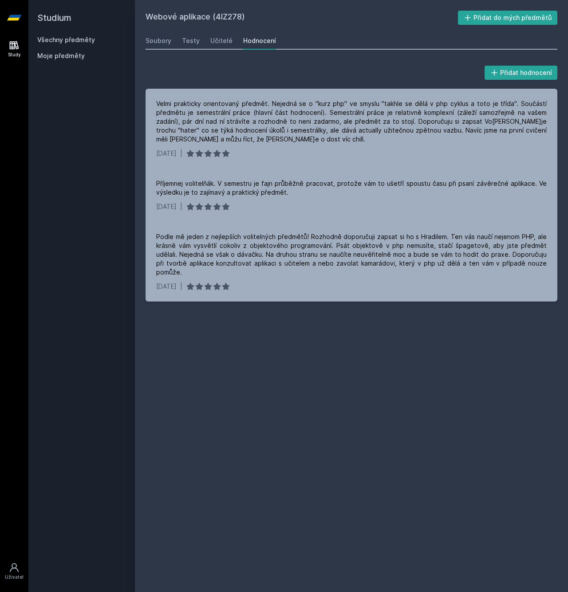
click at [81, 41] on link "Všechny předměty" at bounding box center [66, 40] width 58 height 8
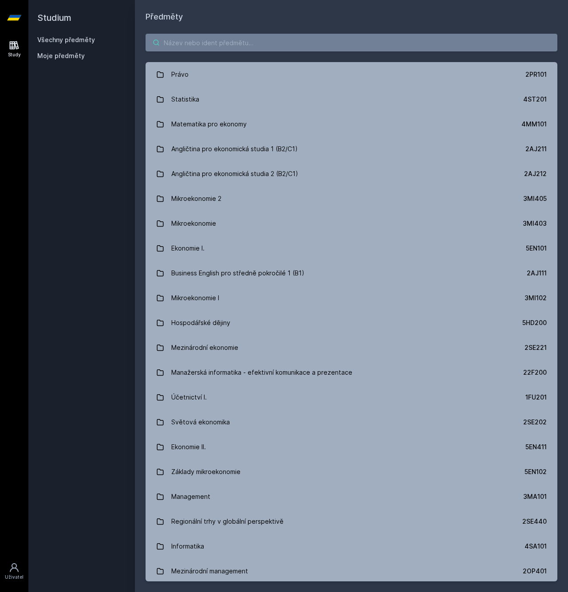
click at [211, 46] on input "search" at bounding box center [351, 43] width 412 height 18
paste input "4SA230"
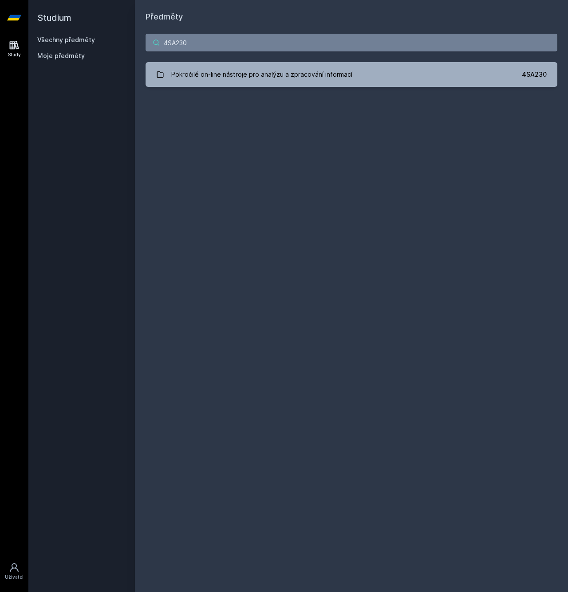
type input "4SA230"
click at [290, 108] on div "Předměty 4SA230 Pokročilé on-line nástroje pro analýzu a zpracování informací 4…" at bounding box center [351, 296] width 412 height 571
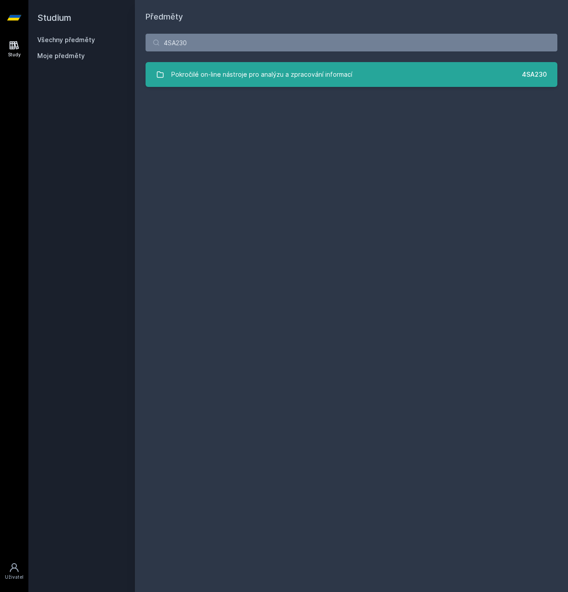
click at [283, 78] on div "Pokročilé on-line nástroje pro analýzu a zpracování informací" at bounding box center [261, 75] width 181 height 18
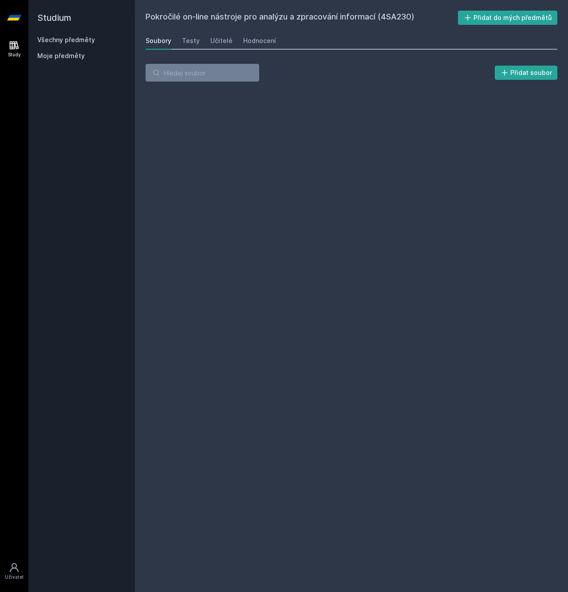
click at [285, 37] on div "Soubory Testy Učitelé Hodnocení" at bounding box center [351, 41] width 412 height 18
click at [270, 40] on div "Hodnocení" at bounding box center [259, 40] width 33 height 9
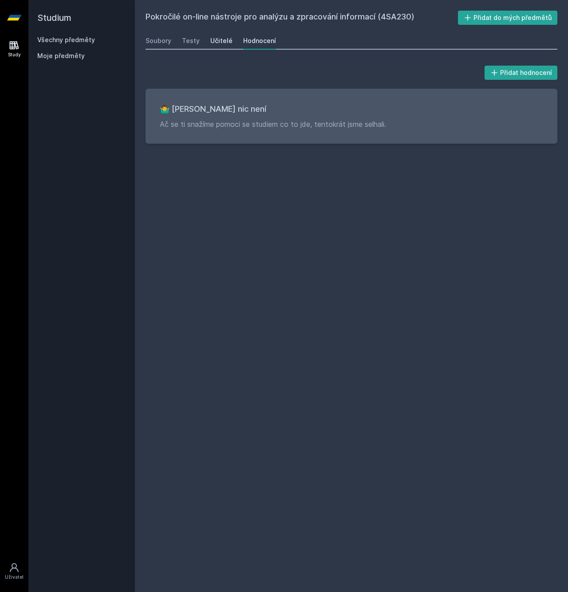
click at [223, 36] on div "Učitelé" at bounding box center [221, 40] width 22 height 9
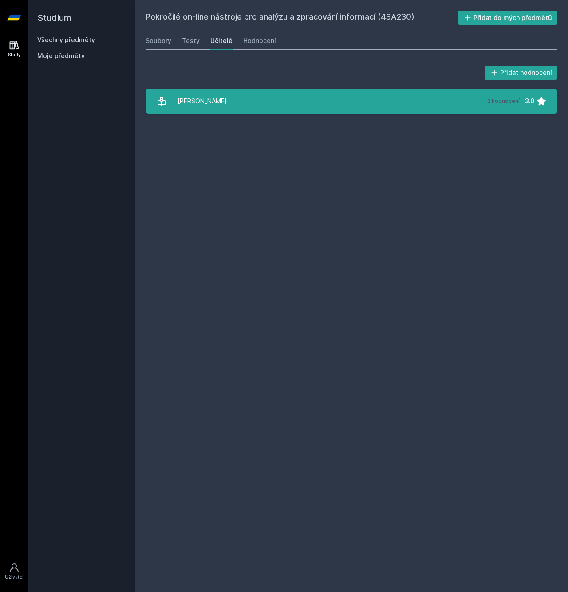
click at [192, 96] on div "[PERSON_NAME]" at bounding box center [201, 101] width 49 height 18
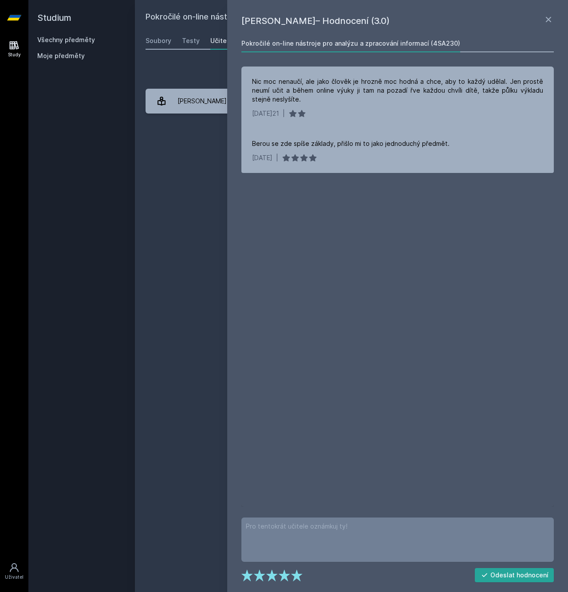
click at [210, 133] on div "Pokročilé on-line nástroje pro analýzu a zpracování informací (4SA230) Přidat d…" at bounding box center [351, 296] width 412 height 571
click at [193, 45] on link "Testy" at bounding box center [191, 41] width 18 height 18
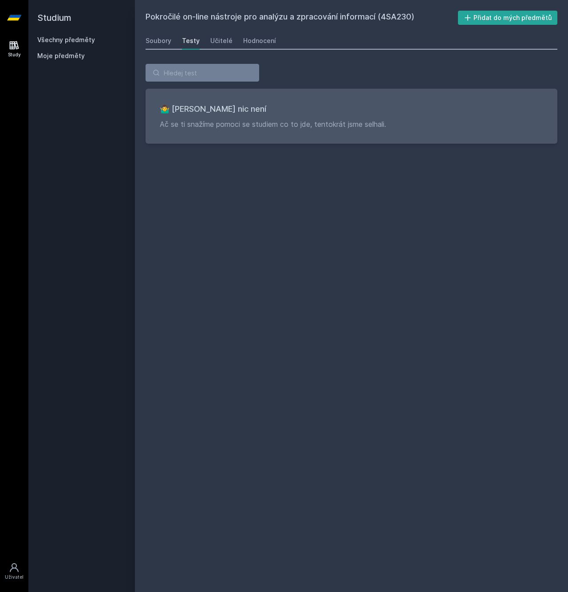
click at [173, 42] on div "Soubory Testy Učitelé Hodnocení" at bounding box center [351, 41] width 412 height 18
click at [163, 42] on div "Soubory" at bounding box center [158, 40] width 26 height 9
click at [162, 43] on div "Soubory" at bounding box center [158, 40] width 26 height 9
